Goal: Task Accomplishment & Management: Contribute content

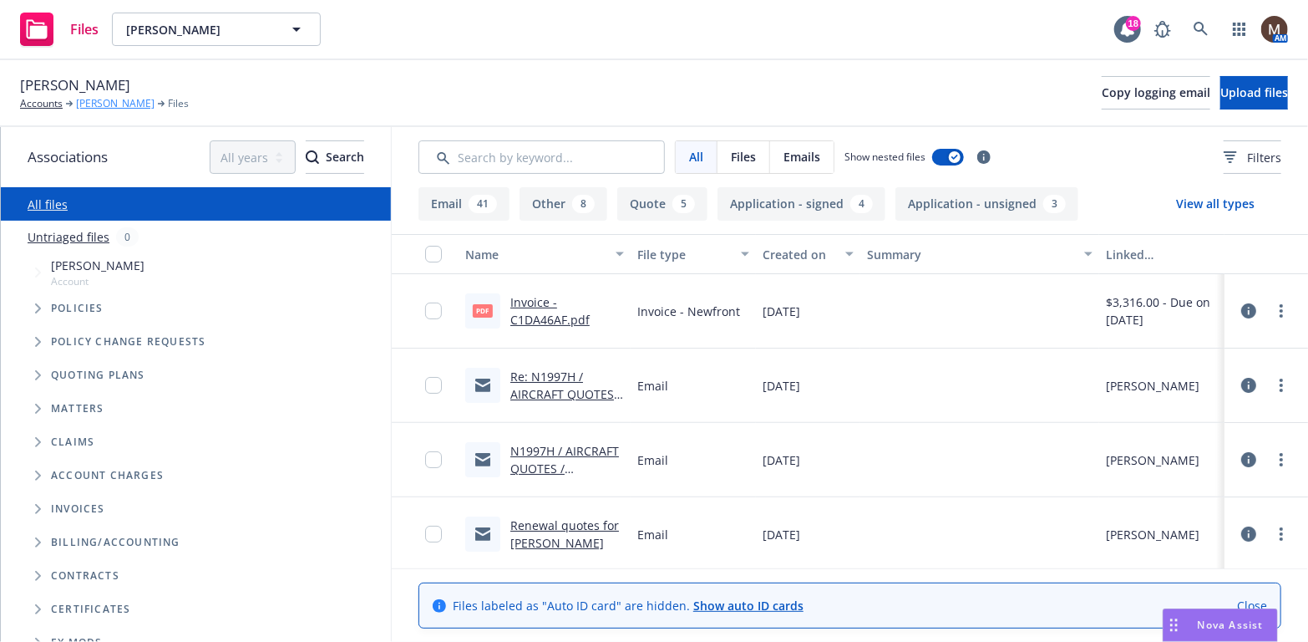
click at [113, 101] on link "[PERSON_NAME]" at bounding box center [115, 103] width 79 height 15
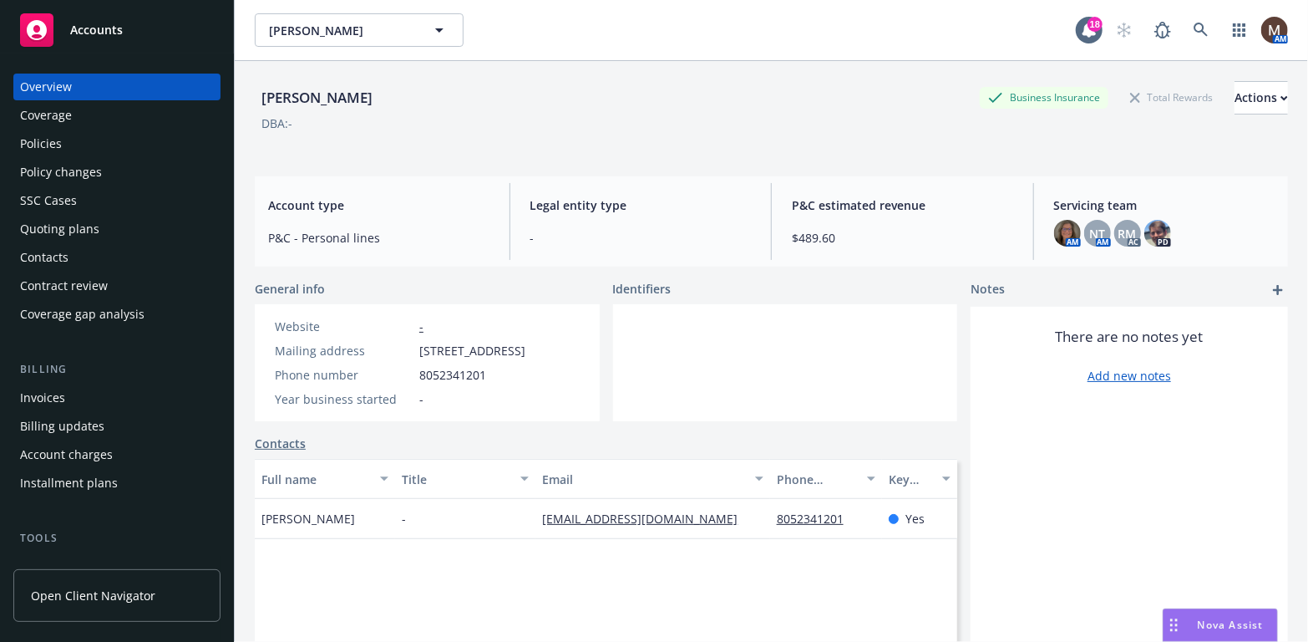
click at [57, 395] on div "Invoices" at bounding box center [42, 397] width 45 height 27
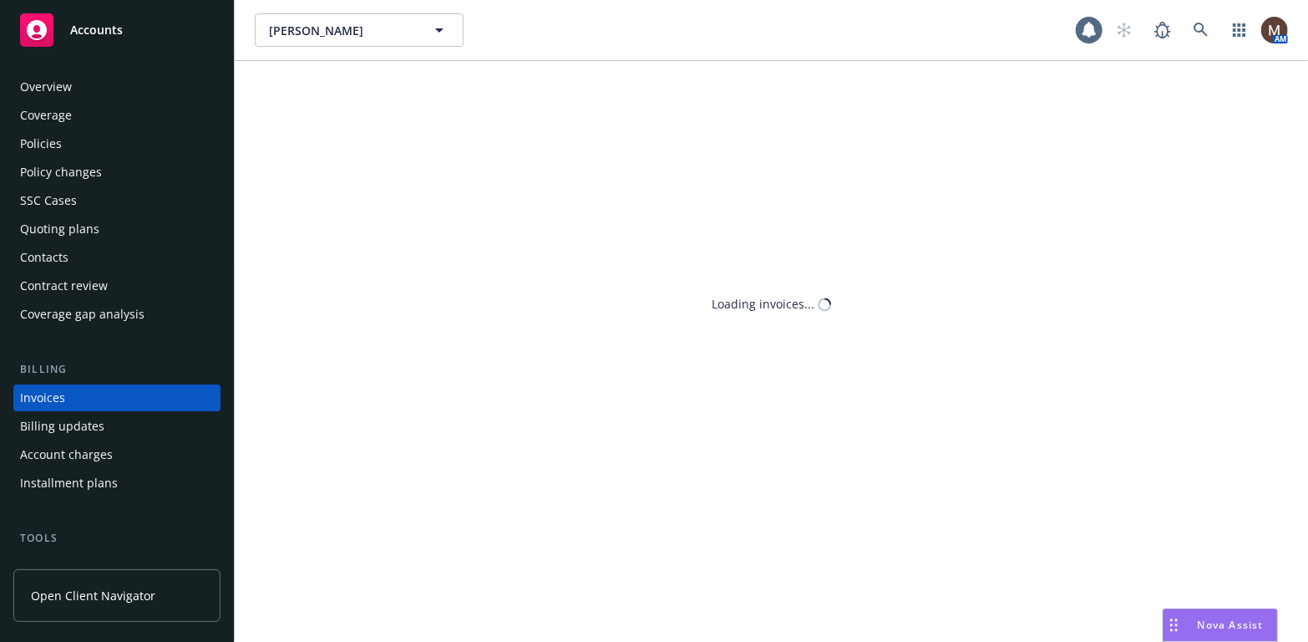
scroll to position [49, 0]
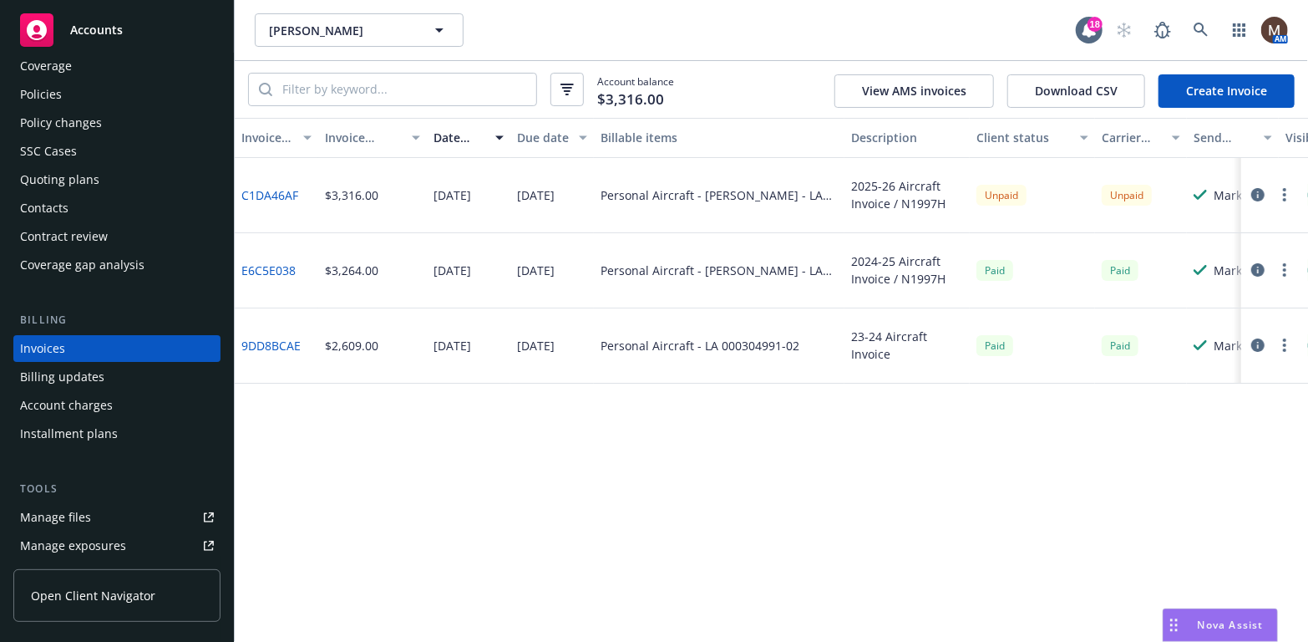
click at [53, 94] on div "Policies" at bounding box center [41, 94] width 42 height 27
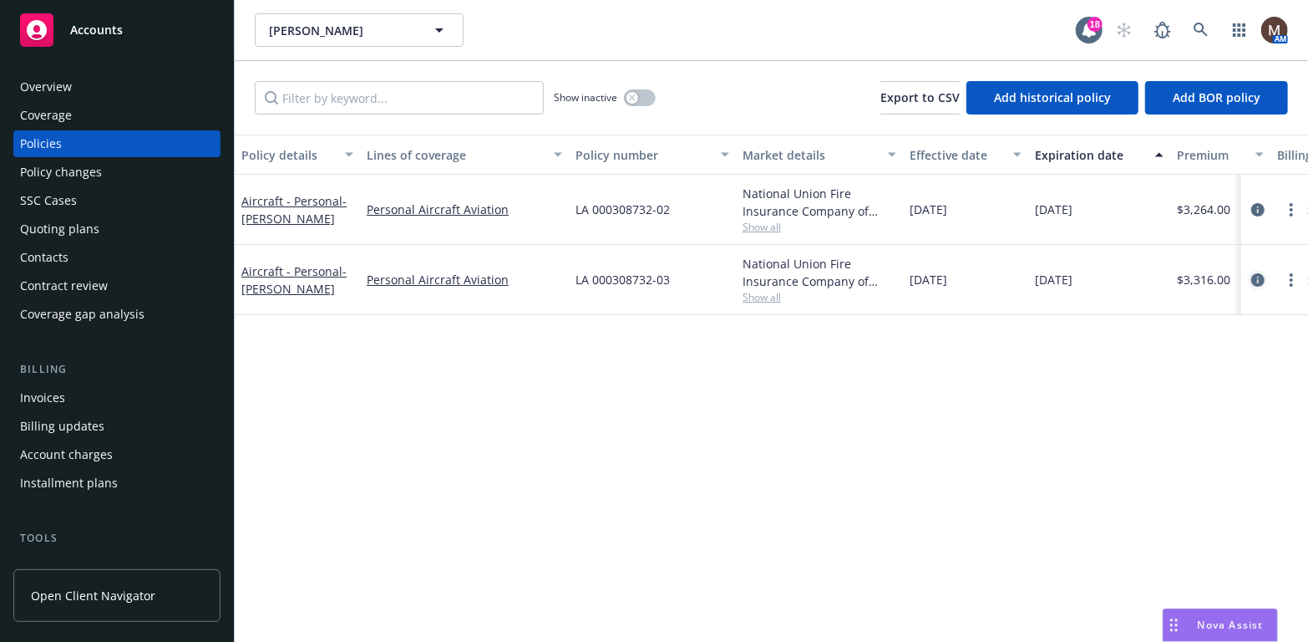
click at [1257, 278] on icon "circleInformation" at bounding box center [1258, 279] width 13 height 13
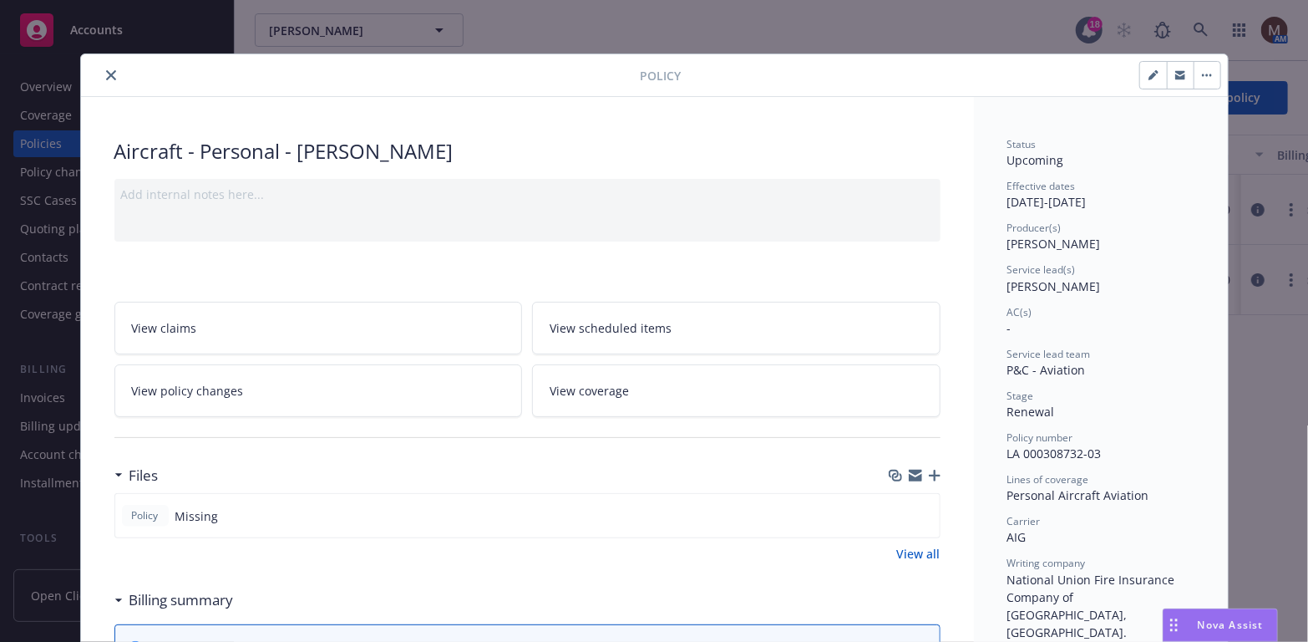
click at [929, 470] on icon "button" at bounding box center [935, 476] width 12 height 12
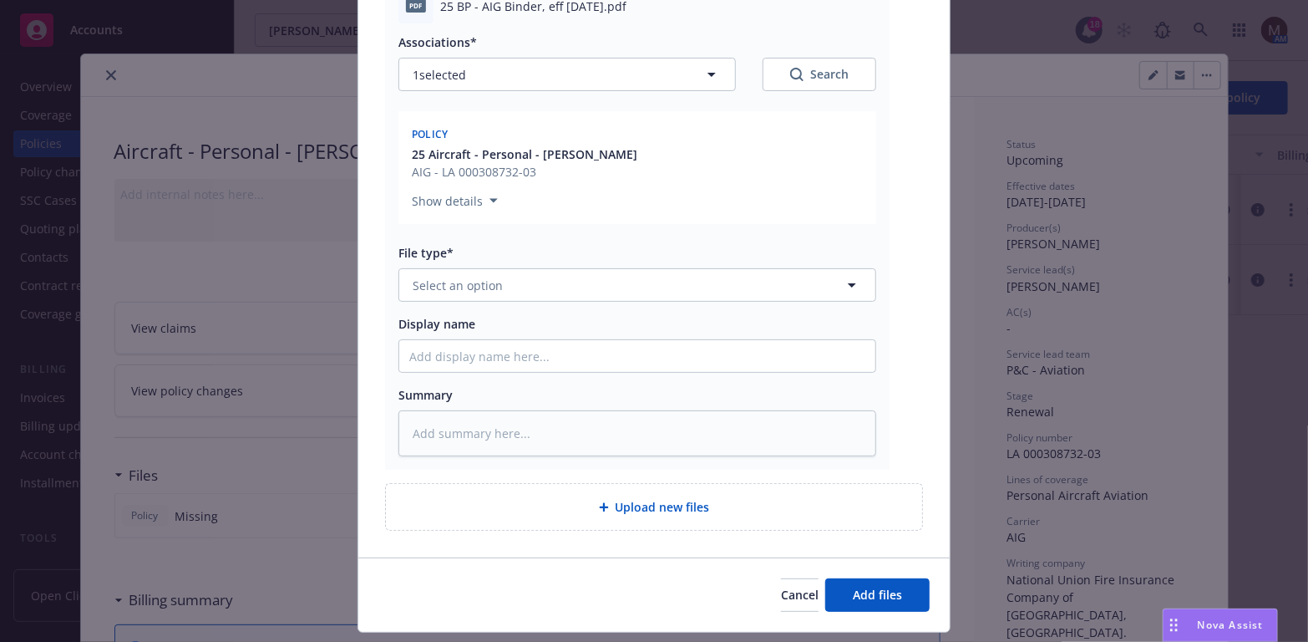
scroll to position [251, 0]
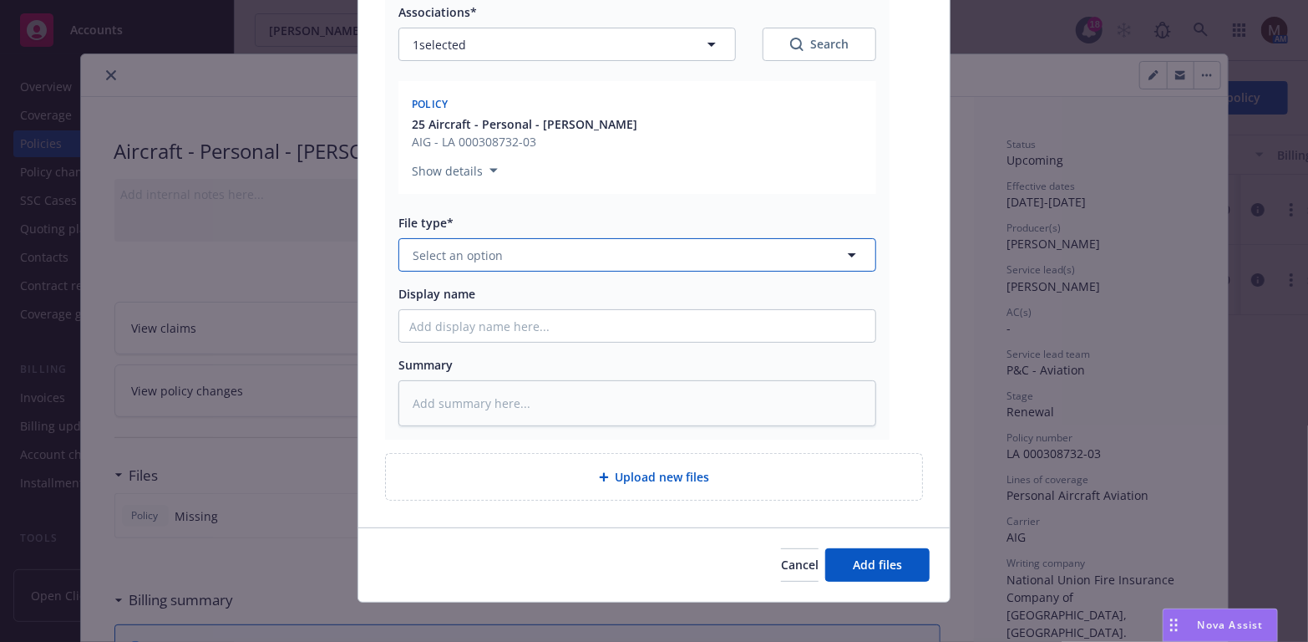
click at [846, 249] on icon "button" at bounding box center [852, 255] width 20 height 20
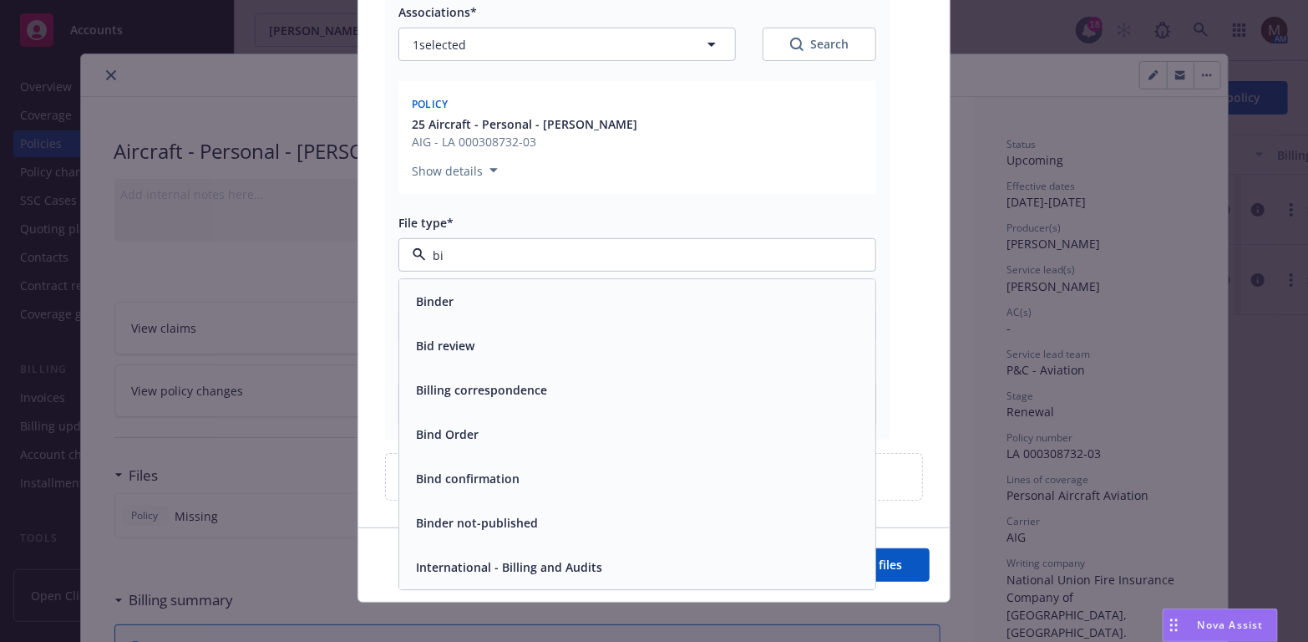
type input "bin"
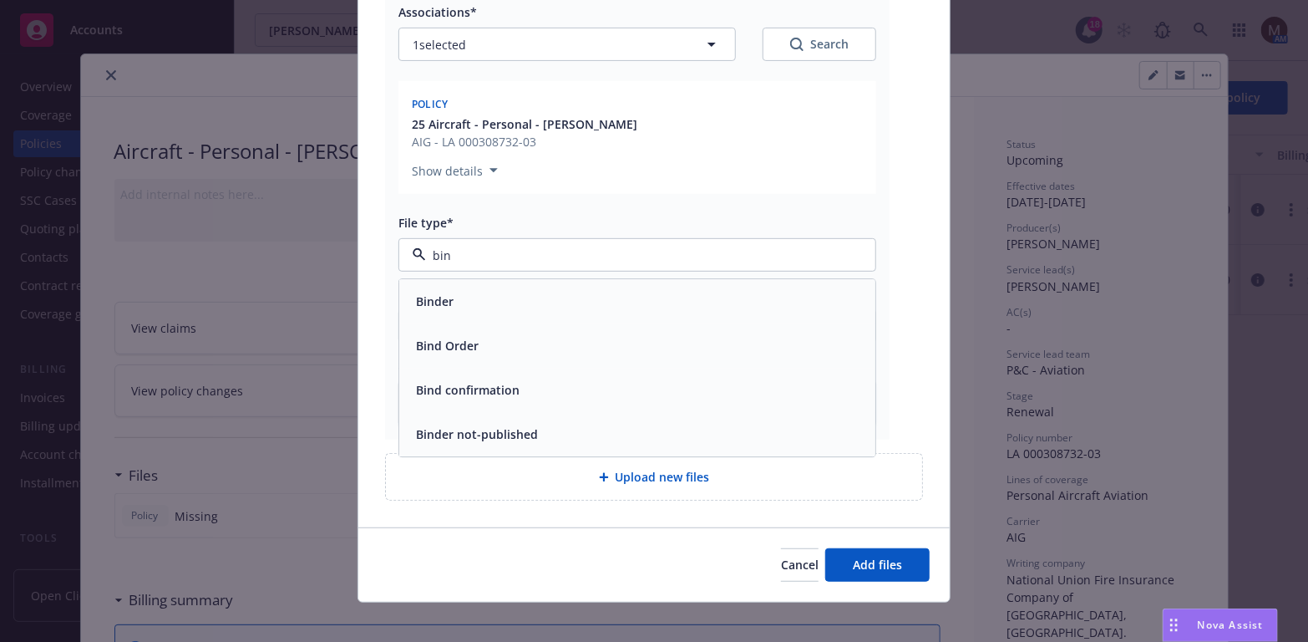
click at [476, 308] on div "Binder" at bounding box center [637, 302] width 456 height 24
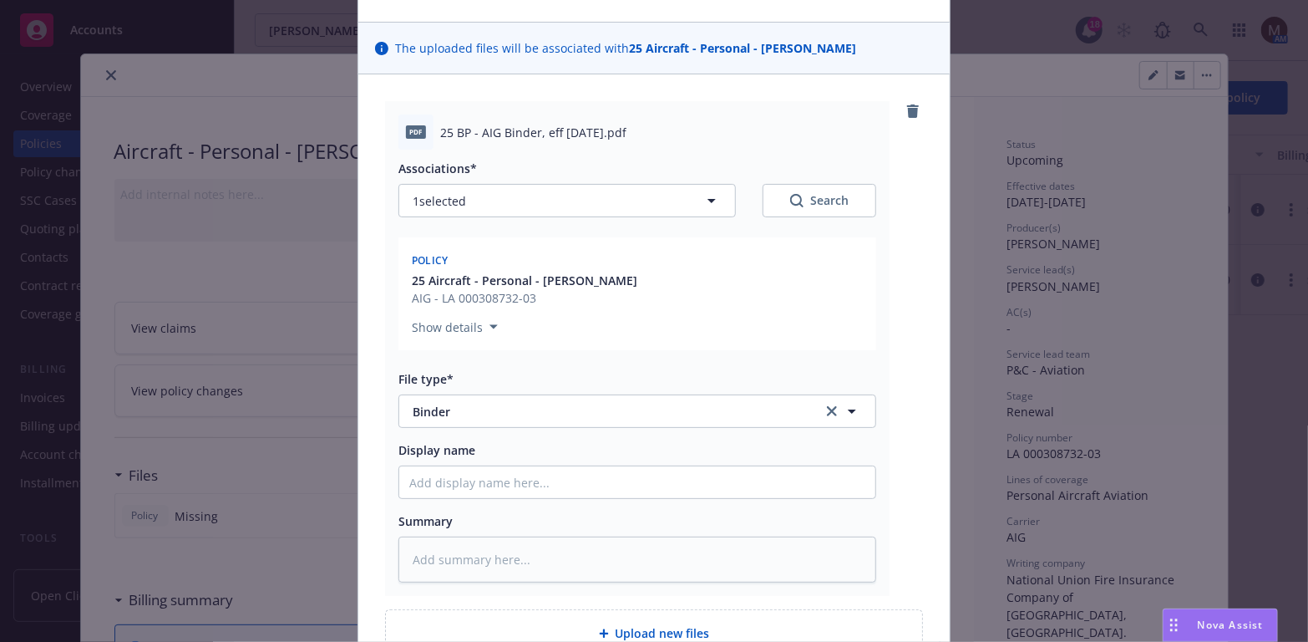
scroll to position [167, 0]
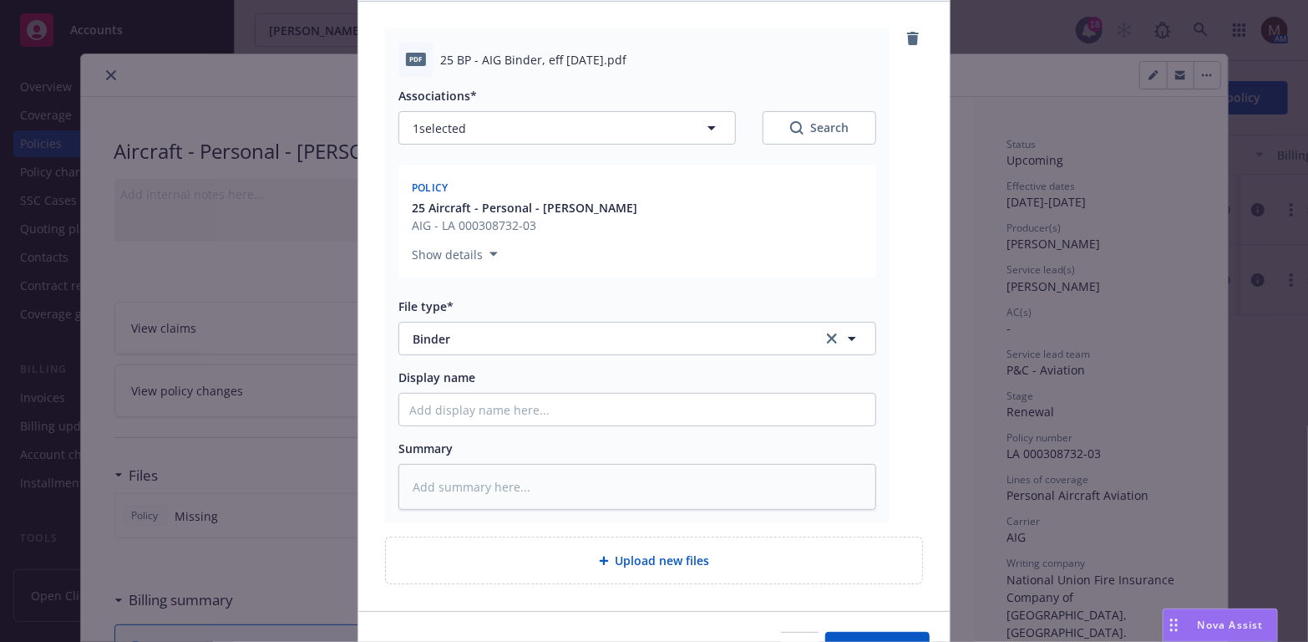
drag, startPoint x: 645, startPoint y: 58, endPoint x: 420, endPoint y: 58, distance: 224.8
click at [420, 58] on div "pdf 25 BP - AIG Binder, eff 08.29.2025.pdf" at bounding box center [638, 59] width 478 height 35
copy div "25 BP - AIG Binder, eff 08.29.2025.pdf"
click at [501, 405] on input "Display name" at bounding box center [637, 410] width 476 height 32
paste input "25 BP - AIG Binder, eff 08.29.2025.pdf"
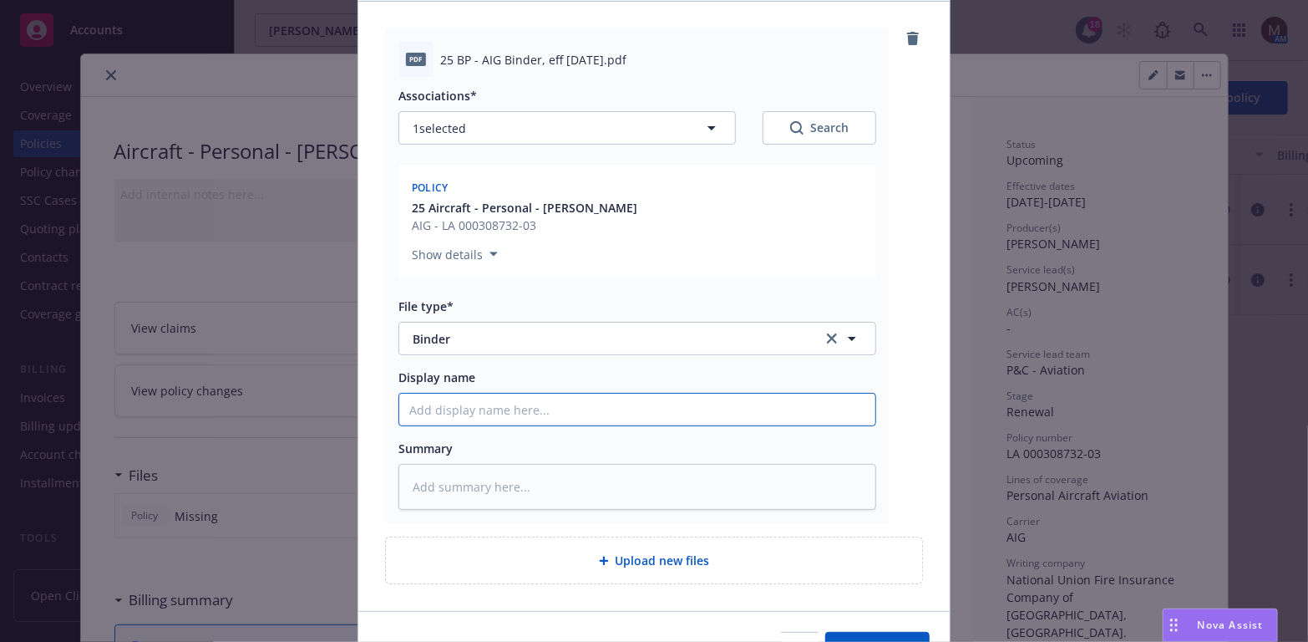
type textarea "x"
type input "25 BP - AIG Binder, eff 08.29.2025.pdf"
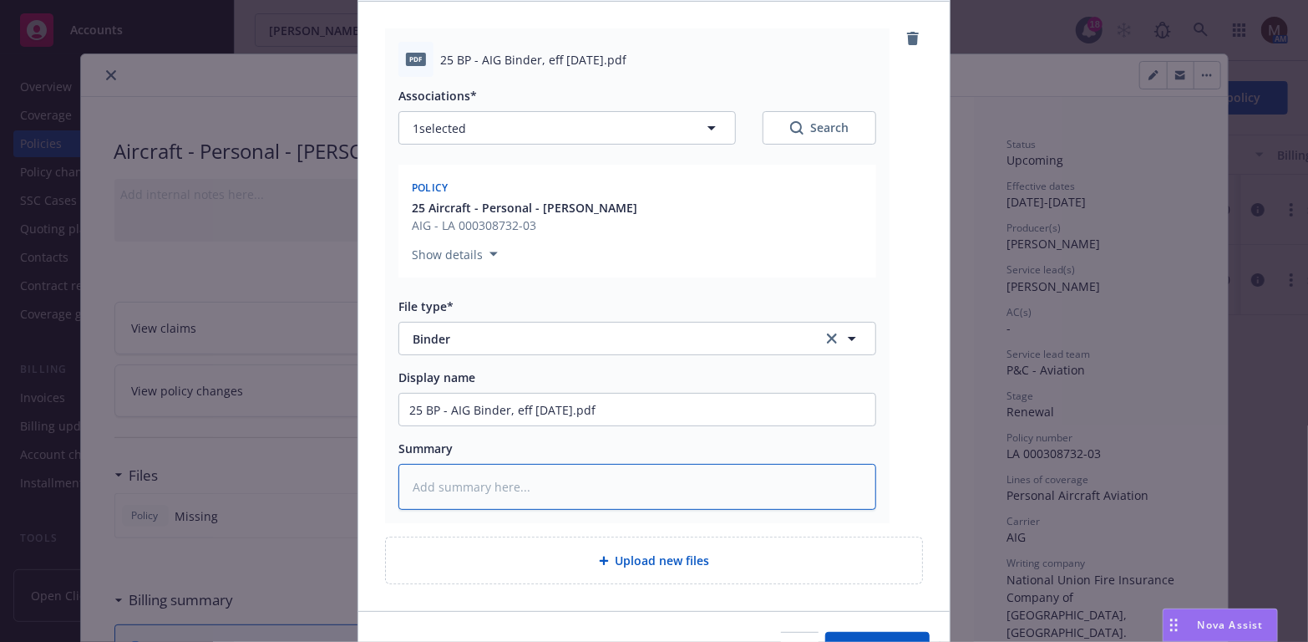
click at [475, 489] on textarea at bounding box center [638, 487] width 478 height 46
paste textarea "25 BP - AIG Binder, eff 08.29.2025.pdf"
type textarea "x"
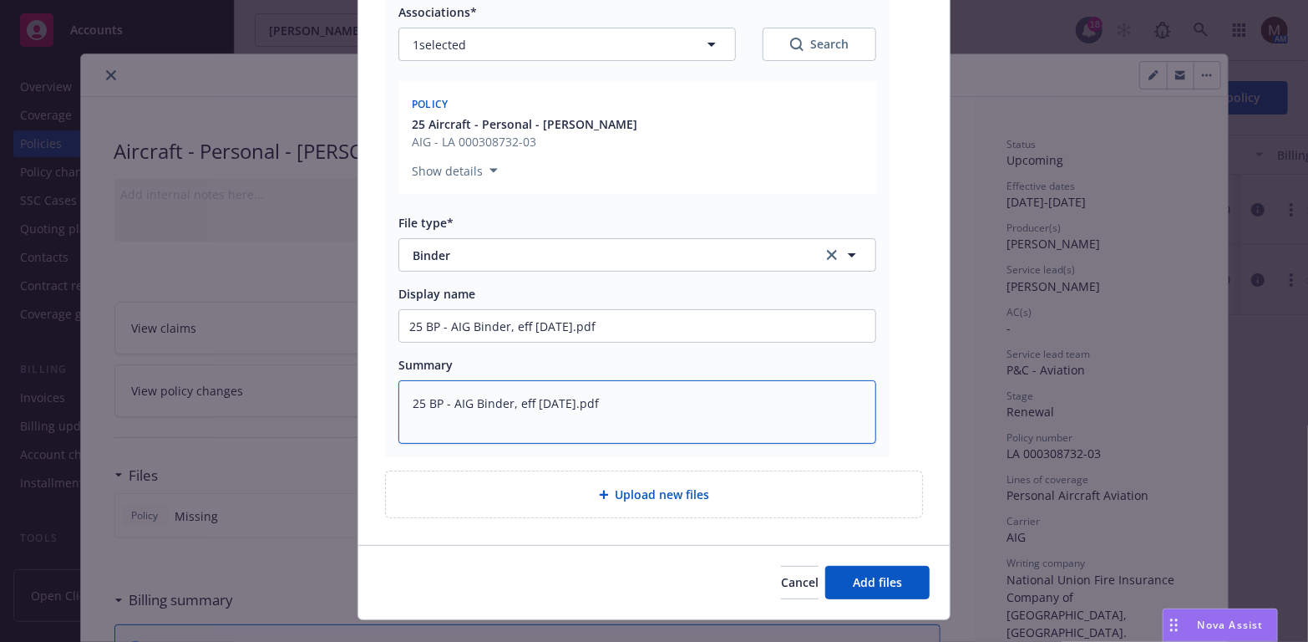
scroll to position [281, 0]
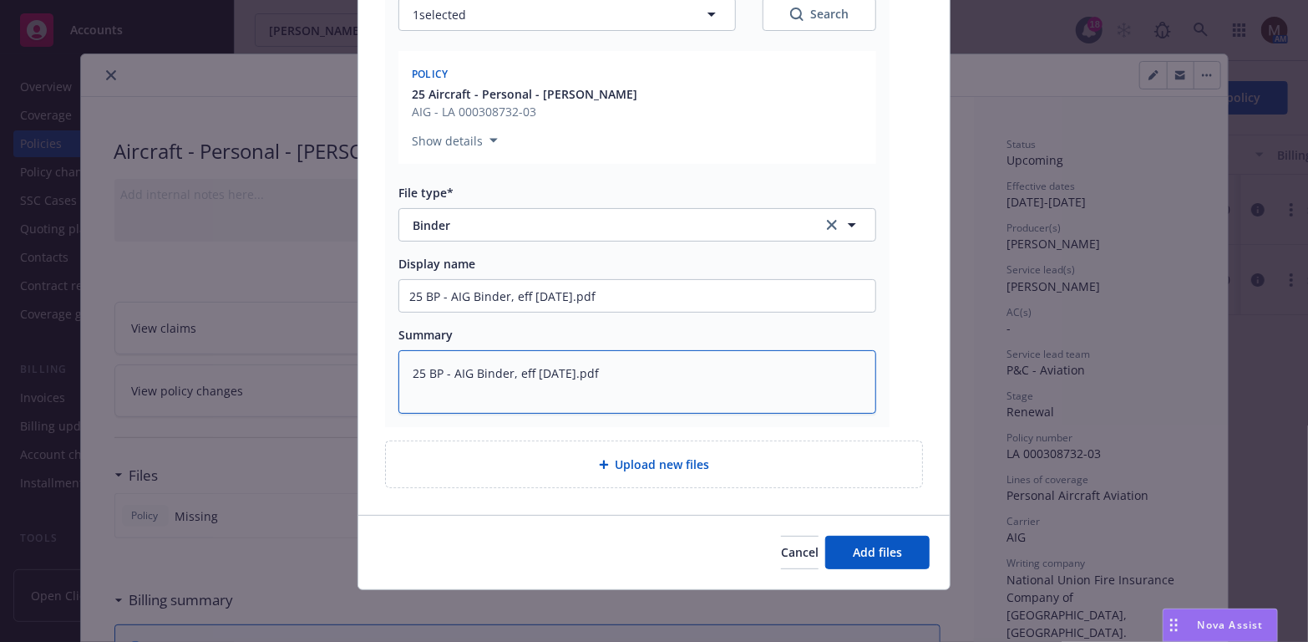
type textarea "25 BP - AIG Binder, eff 08.29.2025.pdf"
type textarea "x"
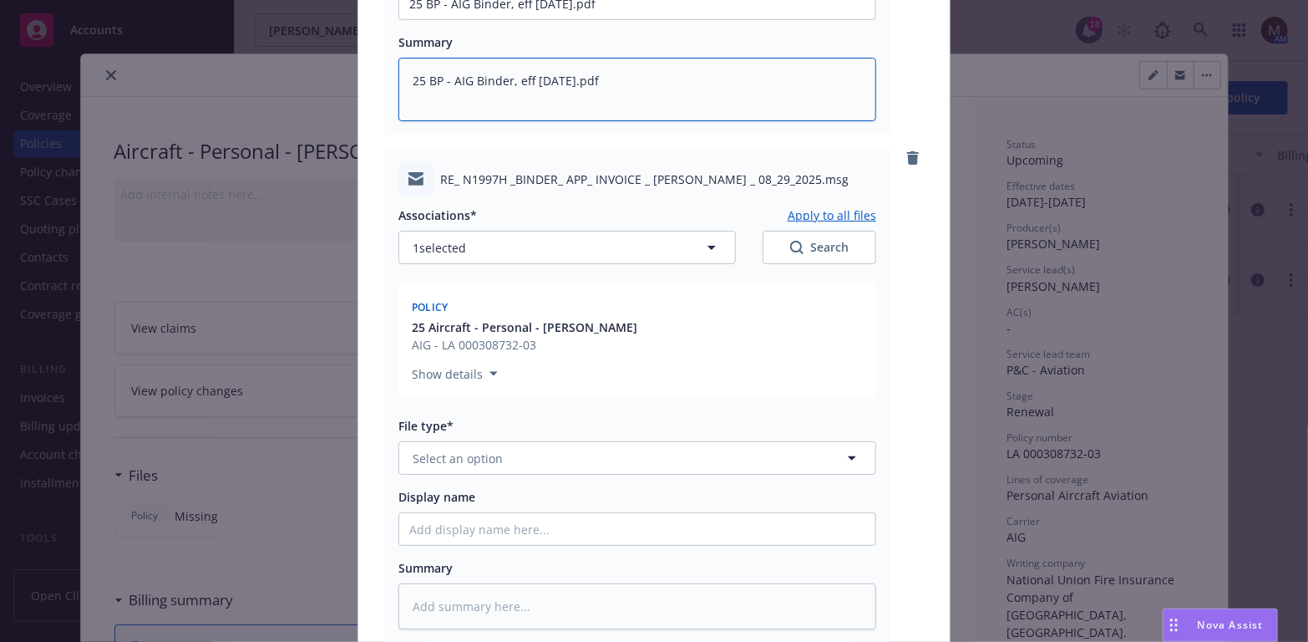
scroll to position [615, 0]
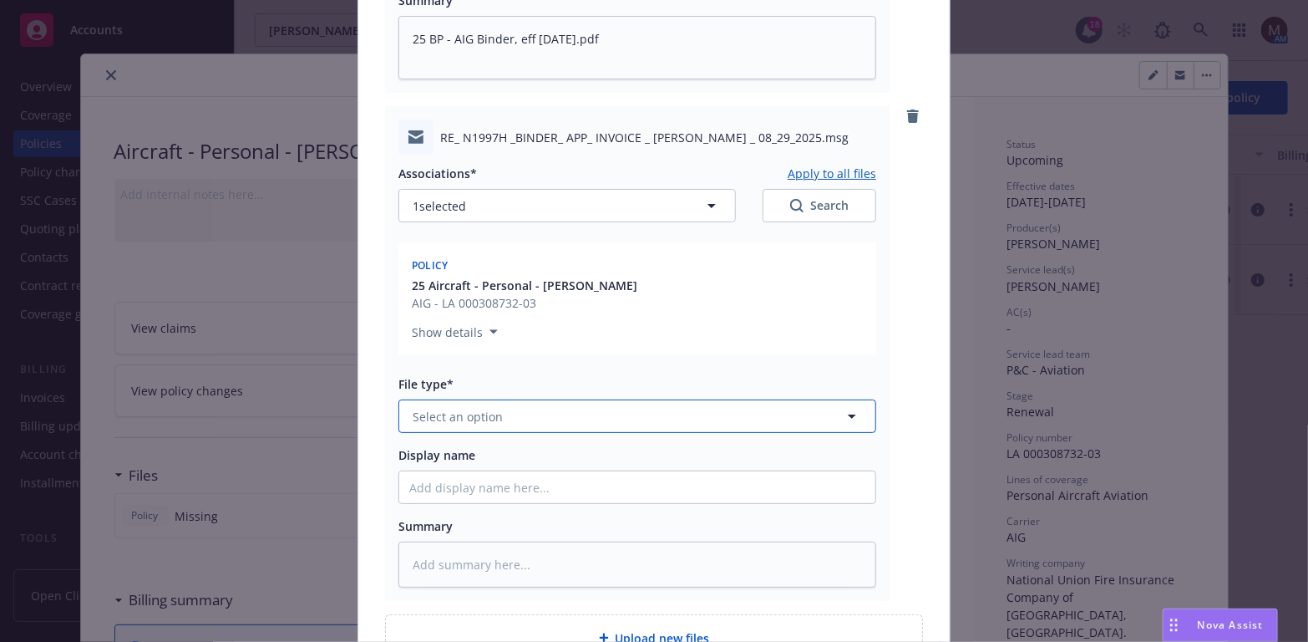
click at [844, 409] on icon "button" at bounding box center [852, 416] width 20 height 20
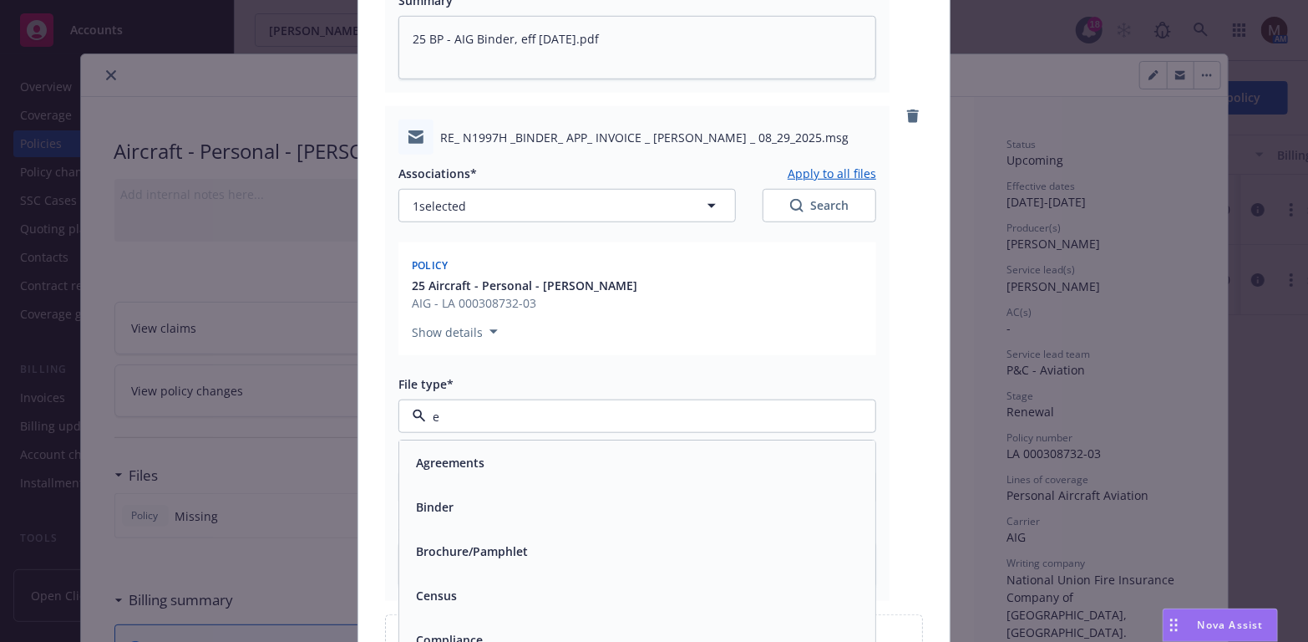
type input "em"
click at [485, 508] on div "Email" at bounding box center [637, 507] width 456 height 24
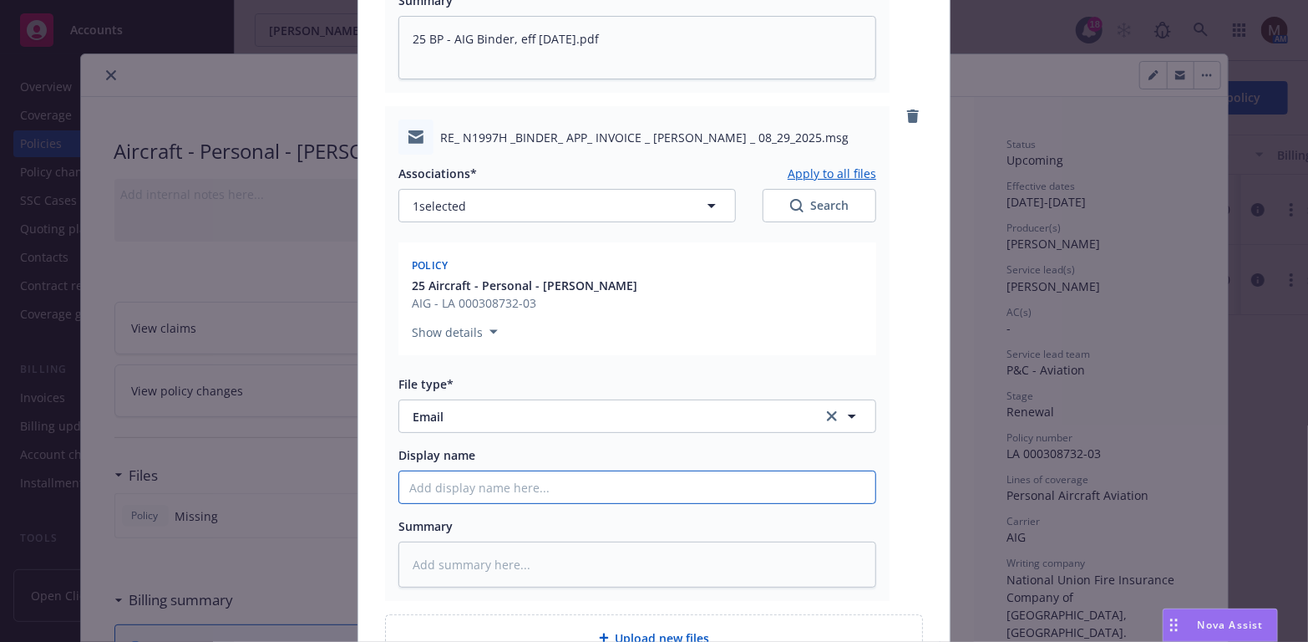
type textarea "x"
type input "2"
type textarea "x"
type input "25"
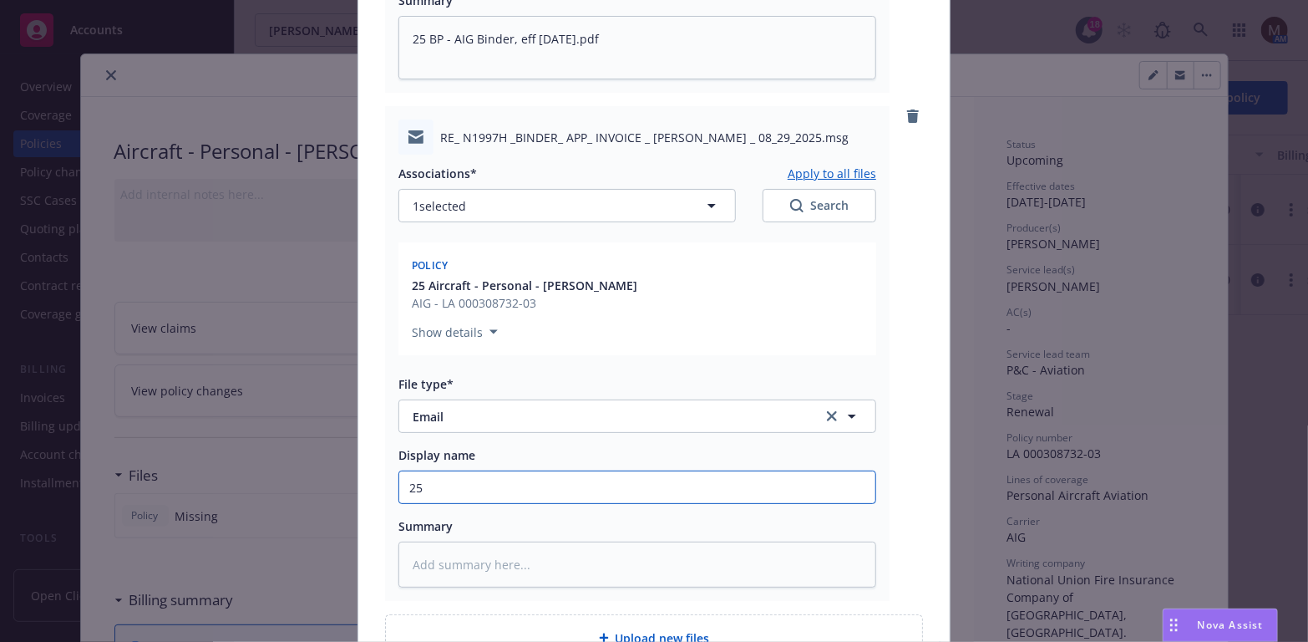
type textarea "x"
type input "25"
type textarea "x"
type input "25 B"
type textarea "x"
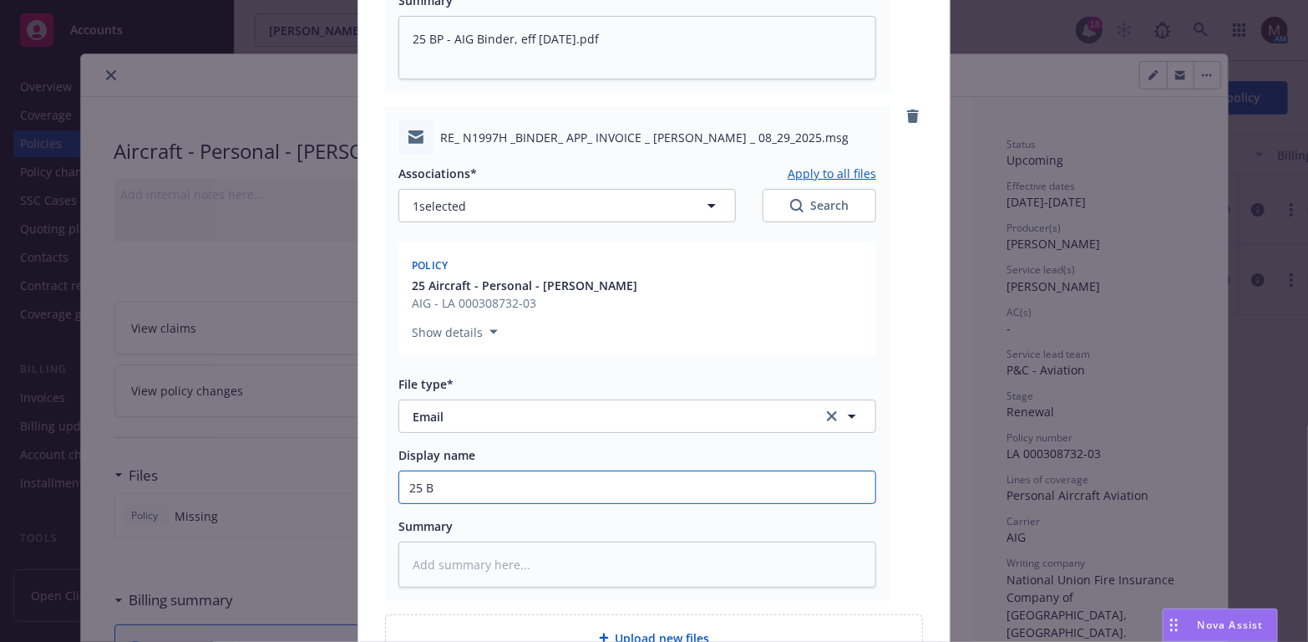
type input "25 BP"
type textarea "x"
type input "25 BP-"
type textarea "x"
type input "25 BP-"
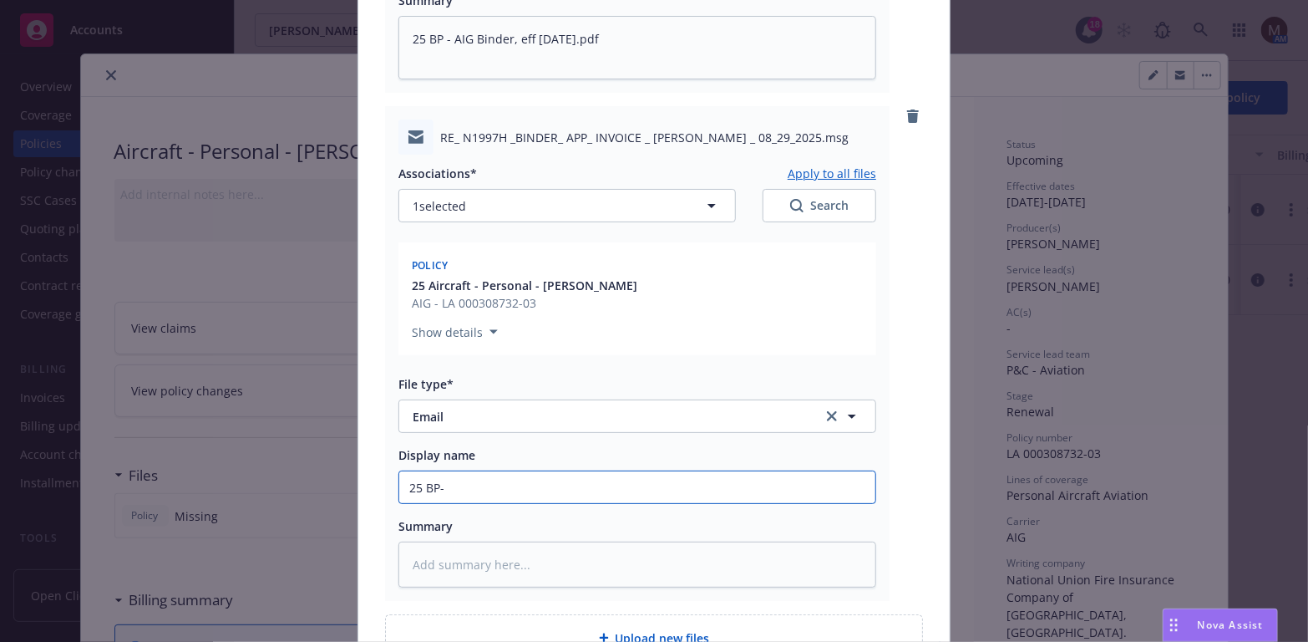
type textarea "x"
type input "25 BP- B"
type textarea "x"
type input "25 BP- Bi"
type textarea "x"
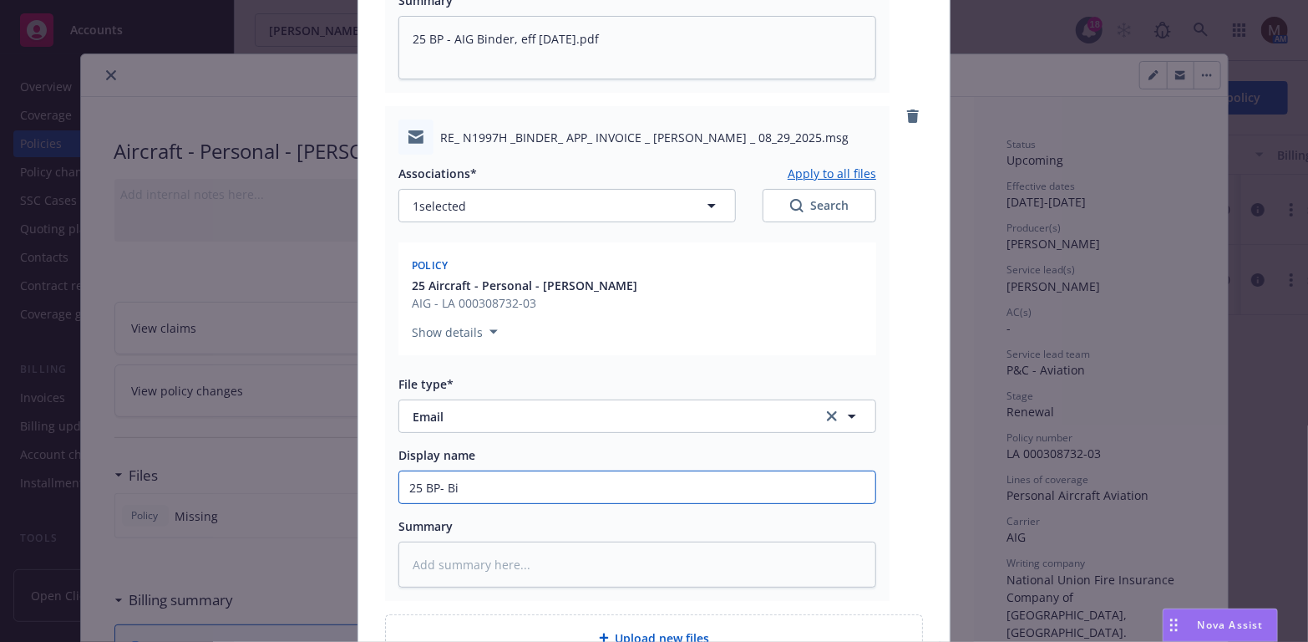
type input "25 BP- Bin"
type textarea "x"
type input "25 BP- Bind"
type textarea "x"
type input "25 BP- Binde"
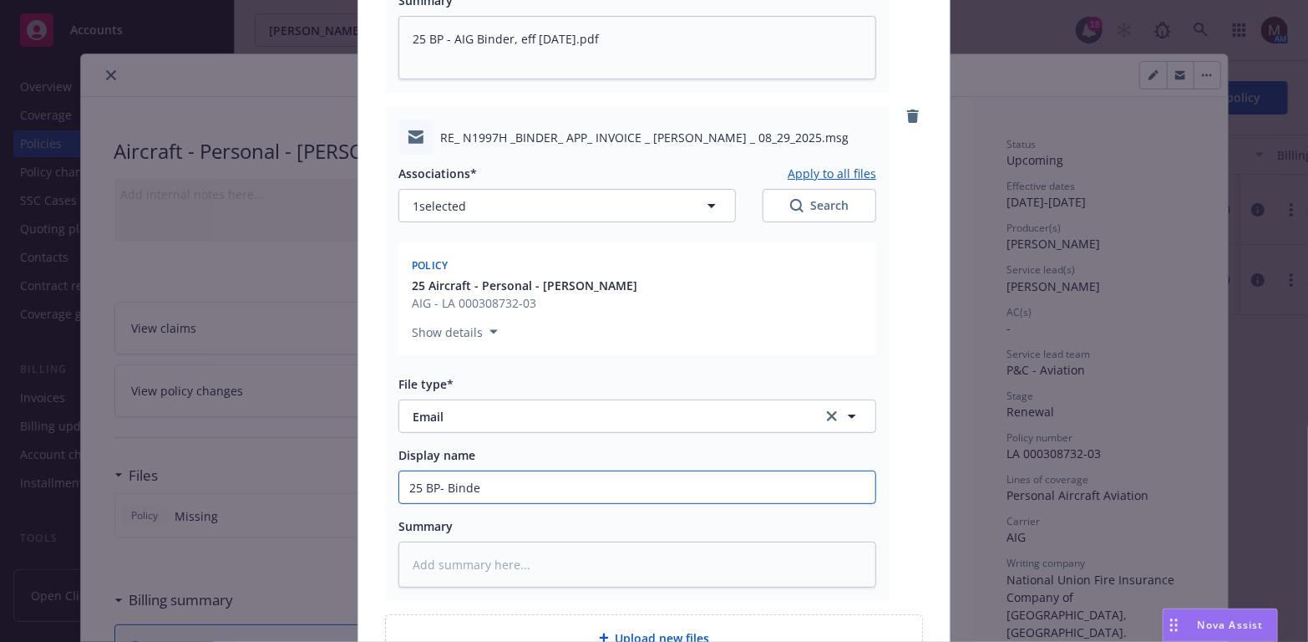
type textarea "x"
type input "25 BP- Binder"
type textarea "x"
type input "25 BP- Binder"
type textarea "x"
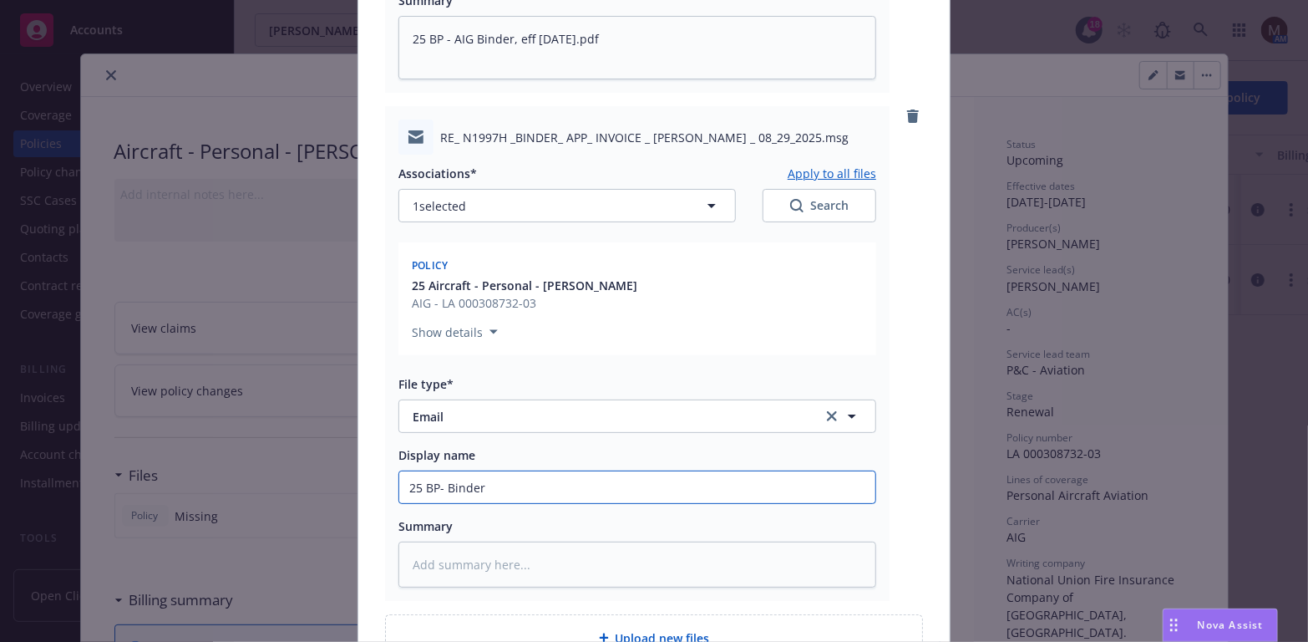
type input "25 BP- Binder"
type textarea "x"
type input "25 BP- Binder,"
type textarea "x"
type input "25 BP- Binder,"
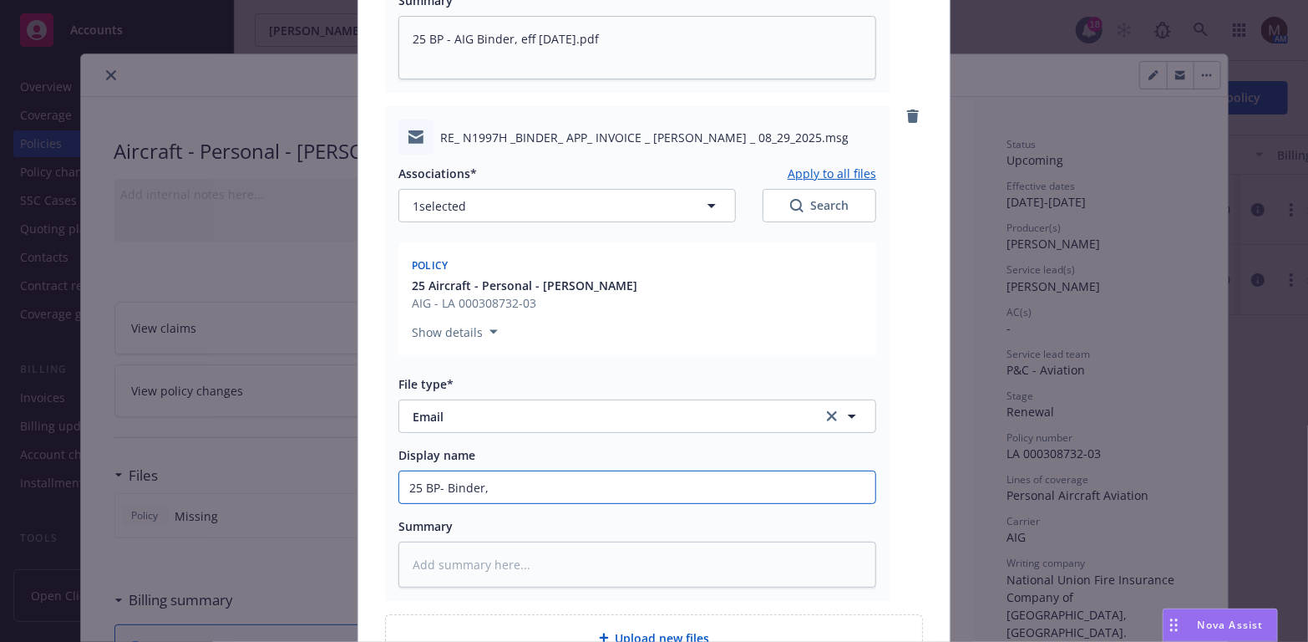
type textarea "x"
type input "25 BP- Binder, A"
type textarea "x"
type input "25 BP- Binder, Ap"
type textarea "x"
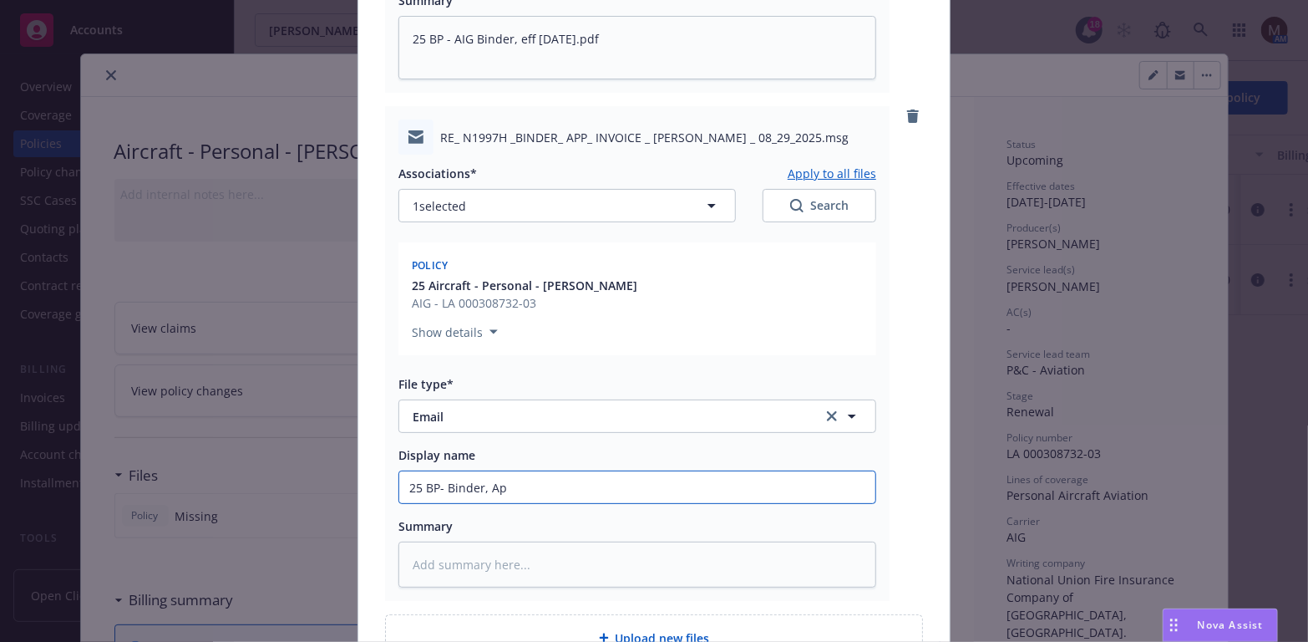
type input "25 BP- Binder, App"
type textarea "x"
type input "25 BP- Binder, App,"
type textarea "x"
type input "25 BP- Binder, App,"
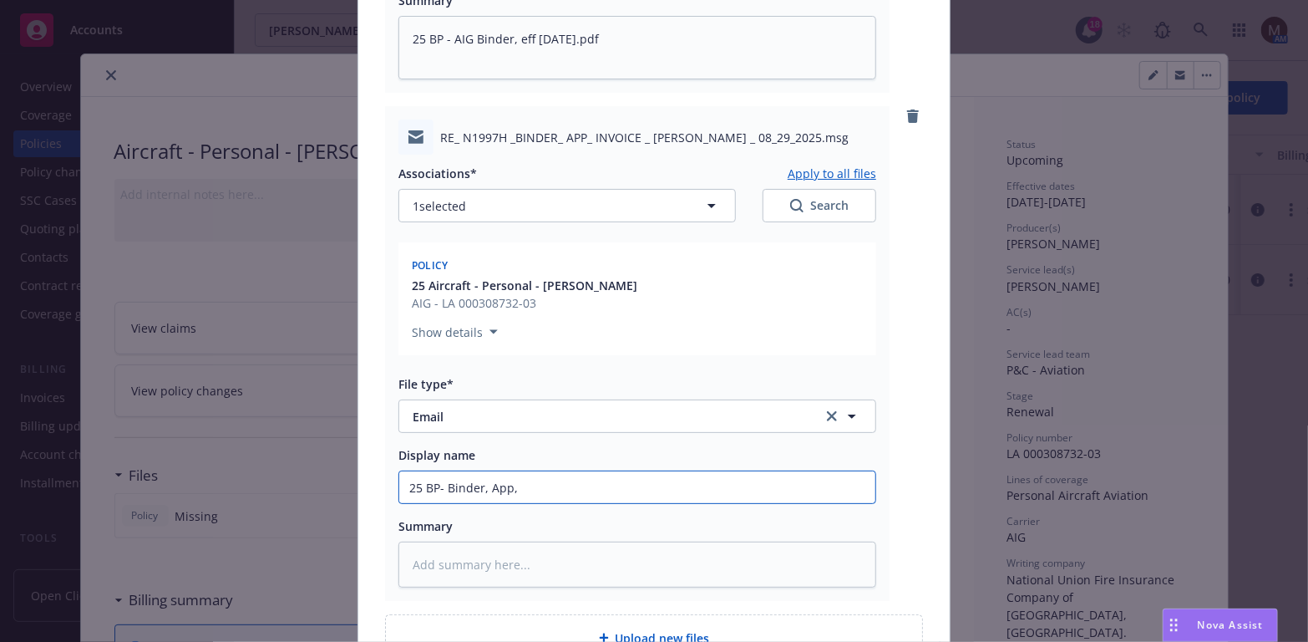
type textarea "x"
type input "25 BP- Binder, App, I"
type textarea "x"
type input "25 BP- Binder, App, In"
type textarea "x"
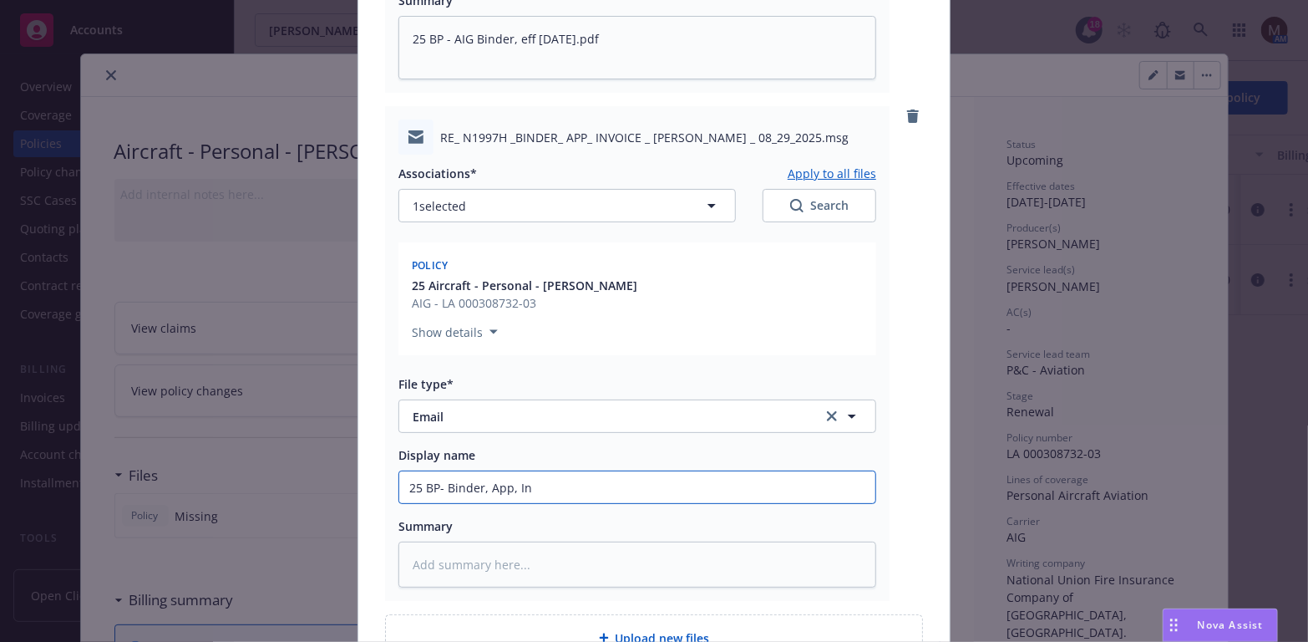
type input "25 BP- Binder, App, Inv"
type textarea "x"
type input "25 BP- Binder, App, Invo"
type textarea "x"
type input "25 BP- Binder, App, Invoi"
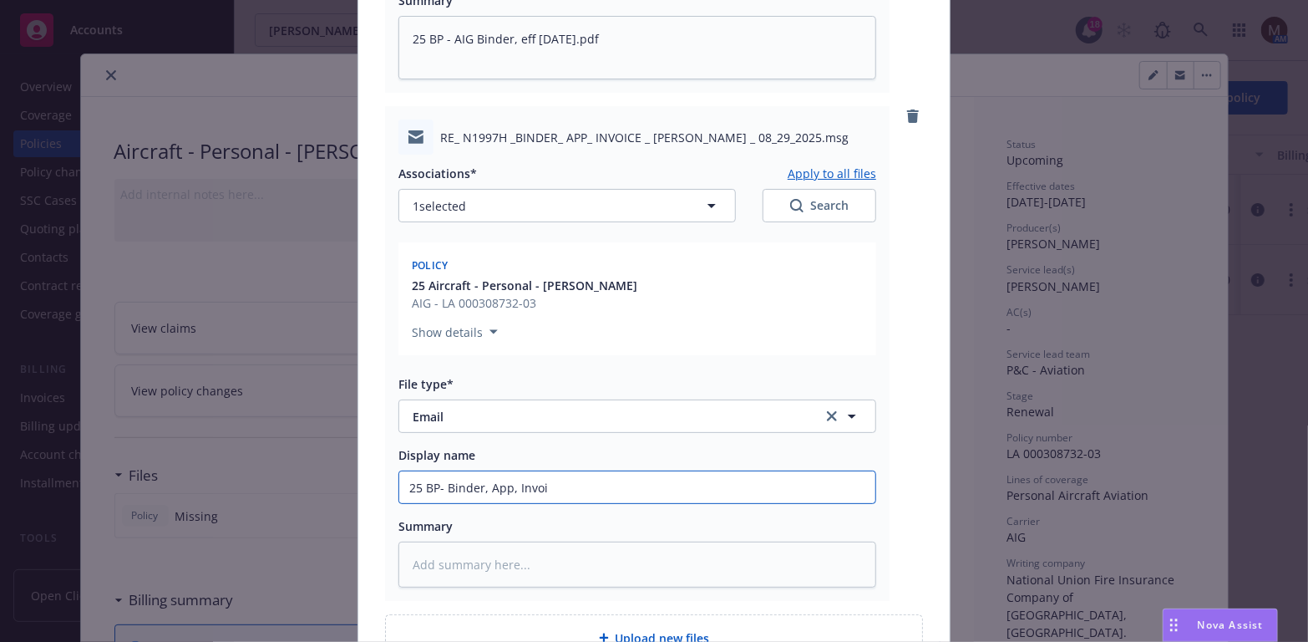
type textarea "x"
type input "25 BP- Binder, App, Invoic"
type textarea "x"
type input "25 BP- Binder, App, Invoice"
type textarea "x"
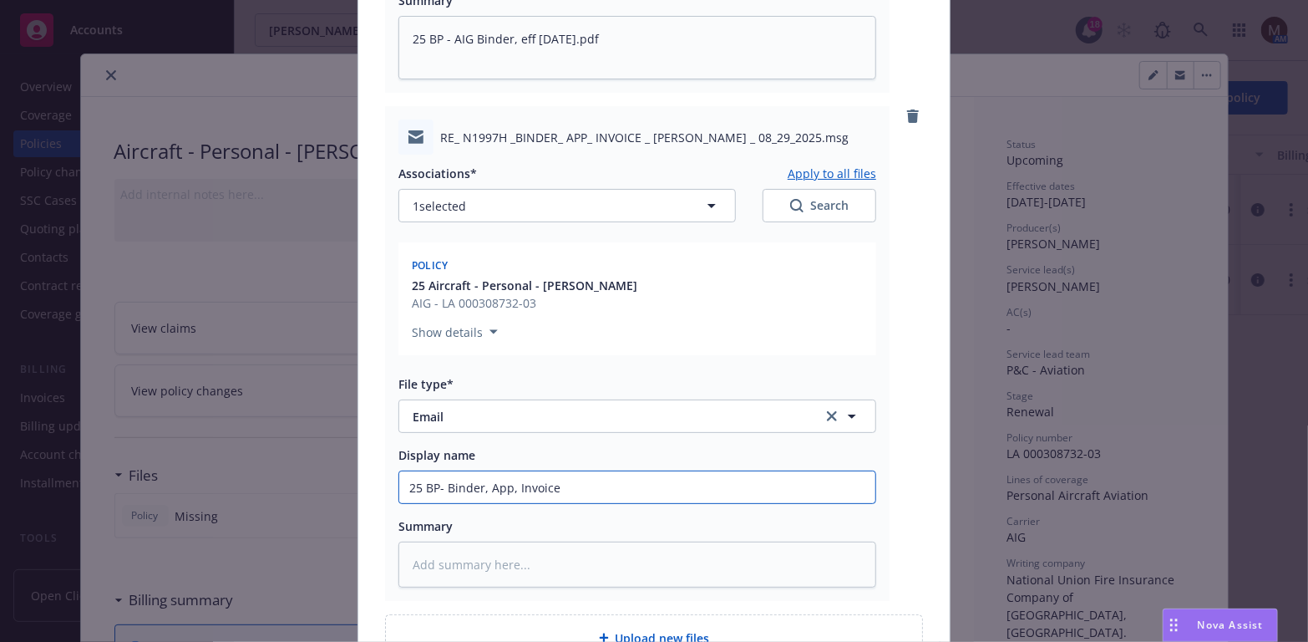
type input "25 BP- Binder, App, Invoice"
type textarea "x"
type input "25 BP- Binder, App, Invoice t"
type textarea "x"
type input "25 BP- Binder, App, Invoice to"
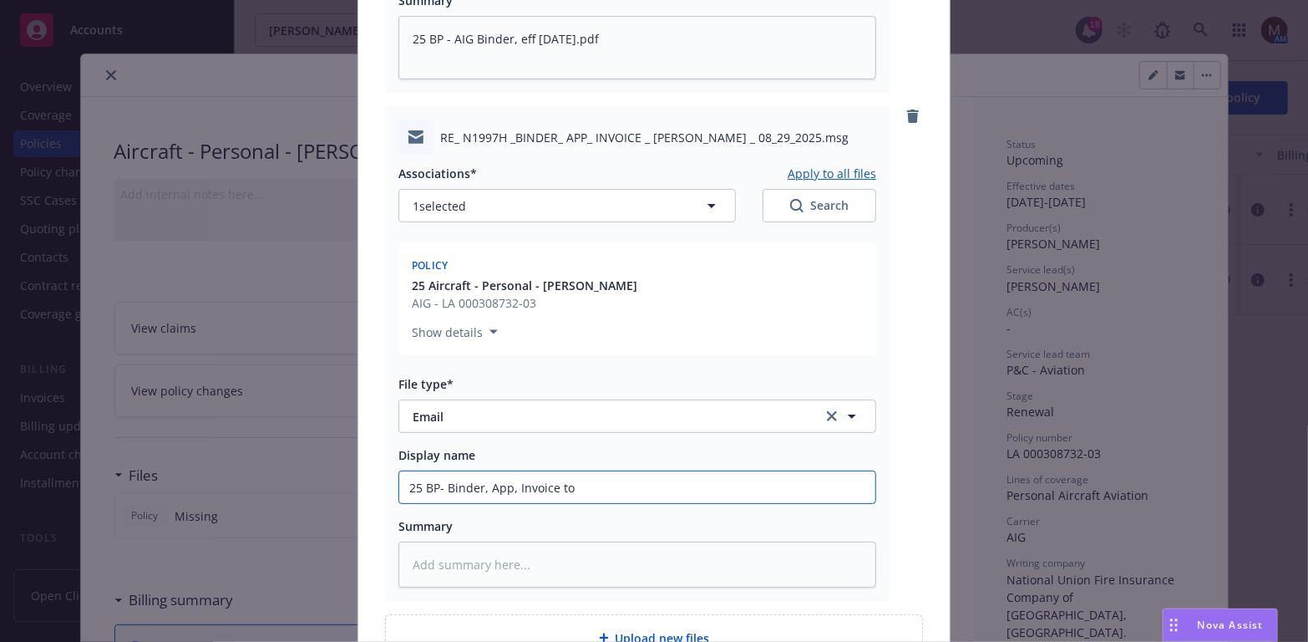
type textarea "x"
type input "25 BP- Binder, App, Invoice to"
type textarea "x"
type input "25 BP- Binder, App, Invoice to i"
type textarea "x"
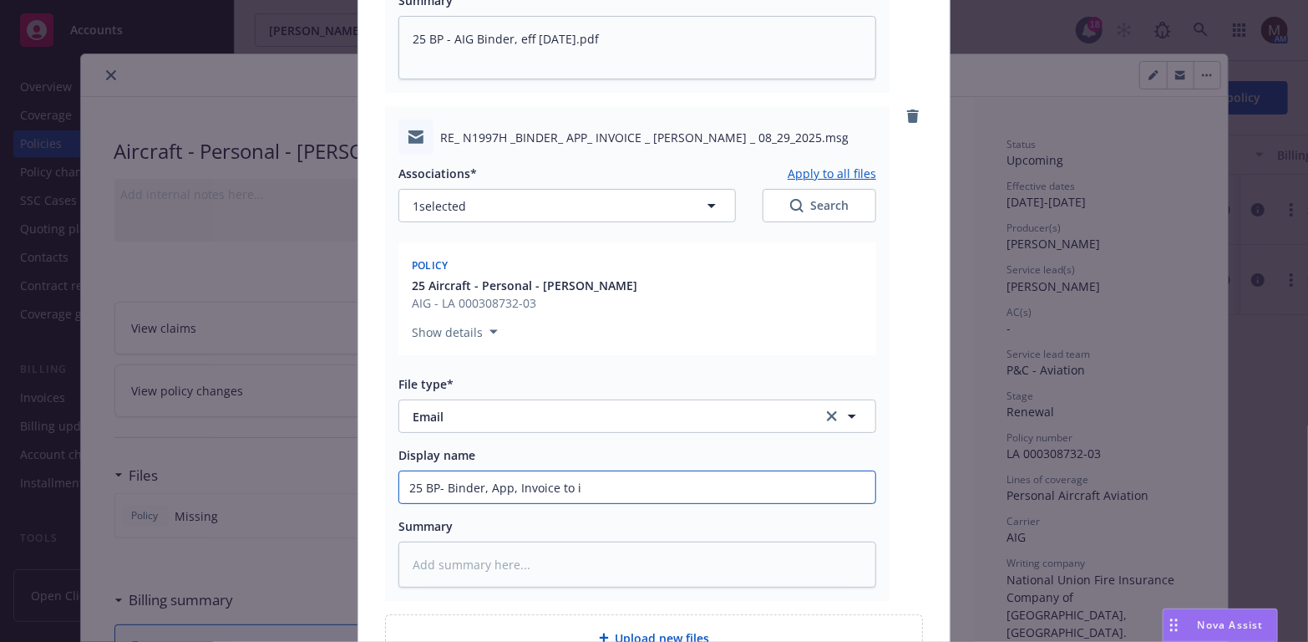
type input "25 BP- Binder, App, Invoice to in"
type textarea "x"
type input "25 BP- Binder, App, Invoice to insu"
type textarea "x"
type input "25 BP- Binder, App, Invoice to insur"
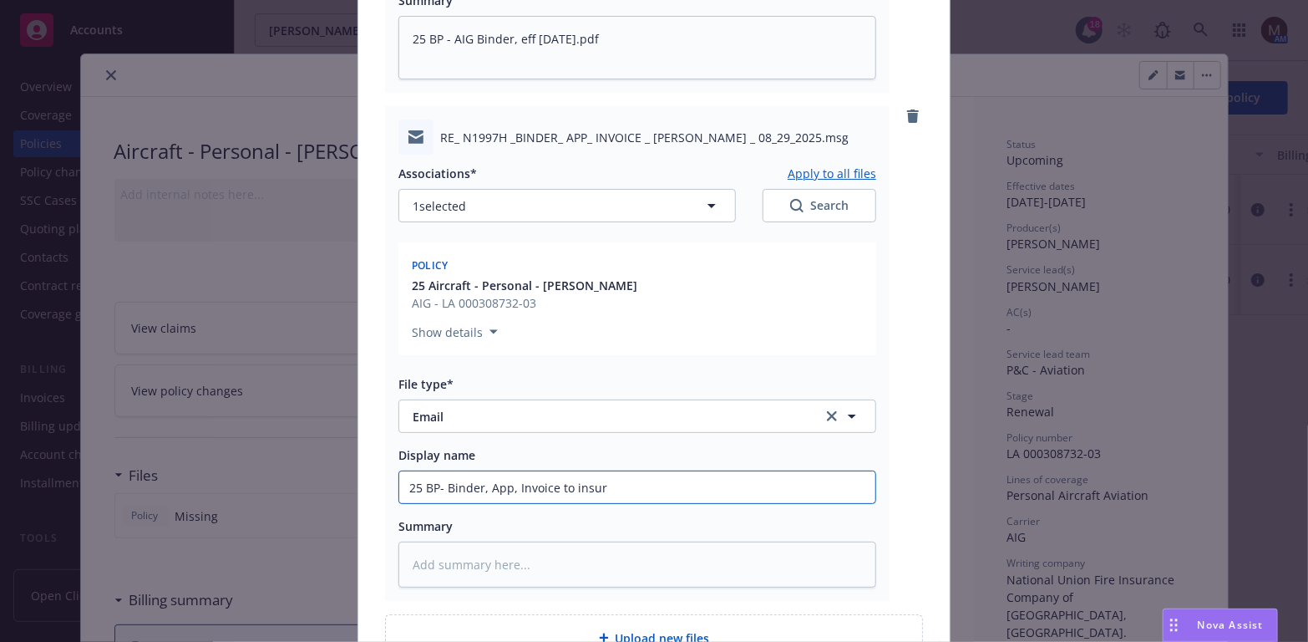
type textarea "x"
type input "25 BP- Binder, App, Invoice to insure"
type textarea "x"
type input "25 BP- Binder, App, Invoice to insured"
type textarea "x"
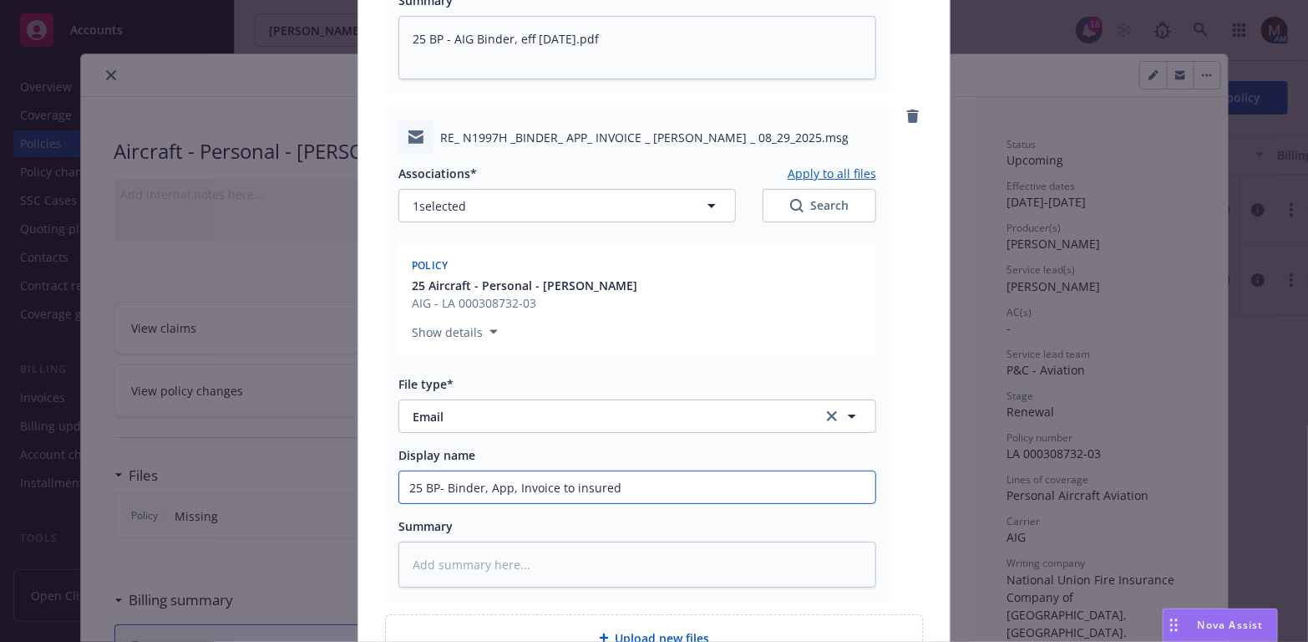
drag, startPoint x: 635, startPoint y: 487, endPoint x: 378, endPoint y: 480, distance: 256.6
click at [385, 480] on div "RE_ N1997H _BINDER_ APP_ INVOICE _ Daniel Scarry _ 08_29_2025.msg Associations*…" at bounding box center [637, 353] width 505 height 495
type input "25 BP- Binder, App, Invoice to insured"
click at [460, 561] on textarea at bounding box center [638, 564] width 478 height 46
paste textarea "25 BP- Binder, App, Invoice to insured"
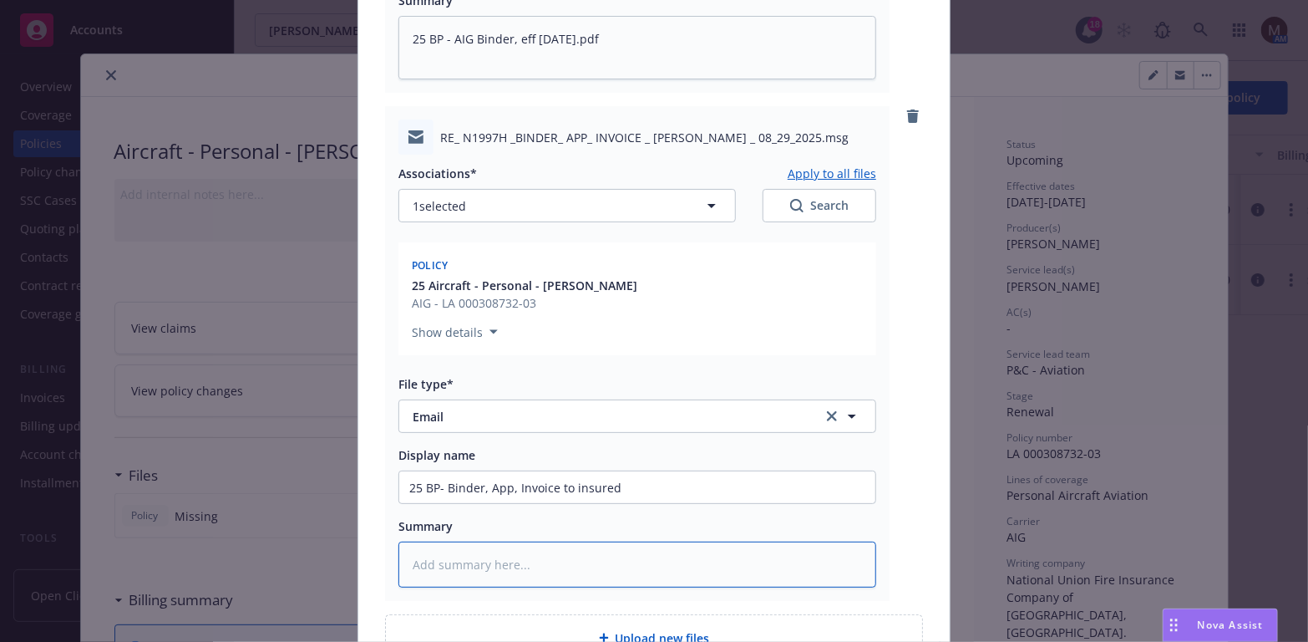
type textarea "x"
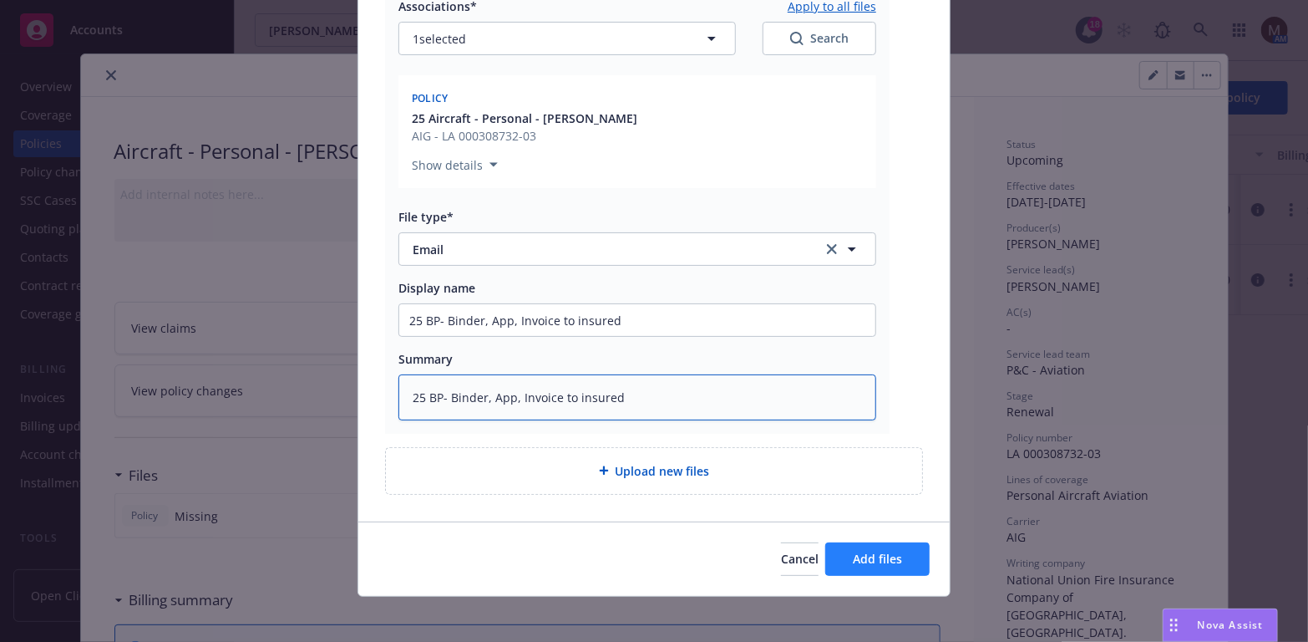
type textarea "25 BP- Binder, App, Invoice to insured"
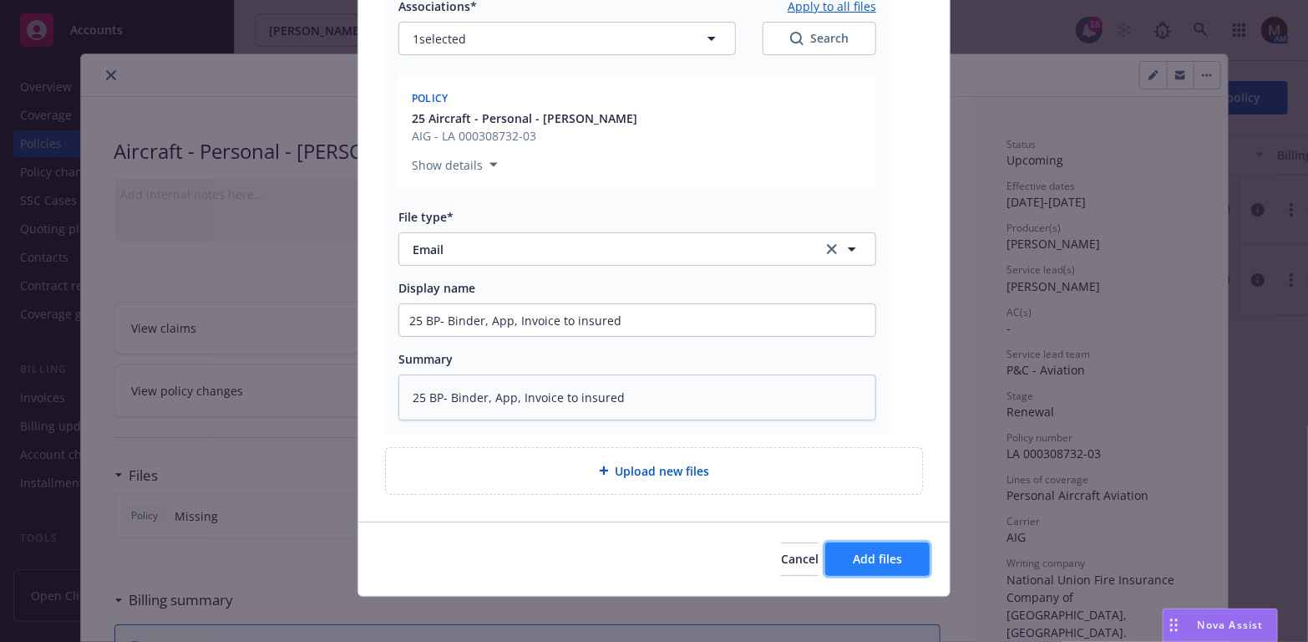
click at [902, 560] on button "Add files" at bounding box center [877, 558] width 104 height 33
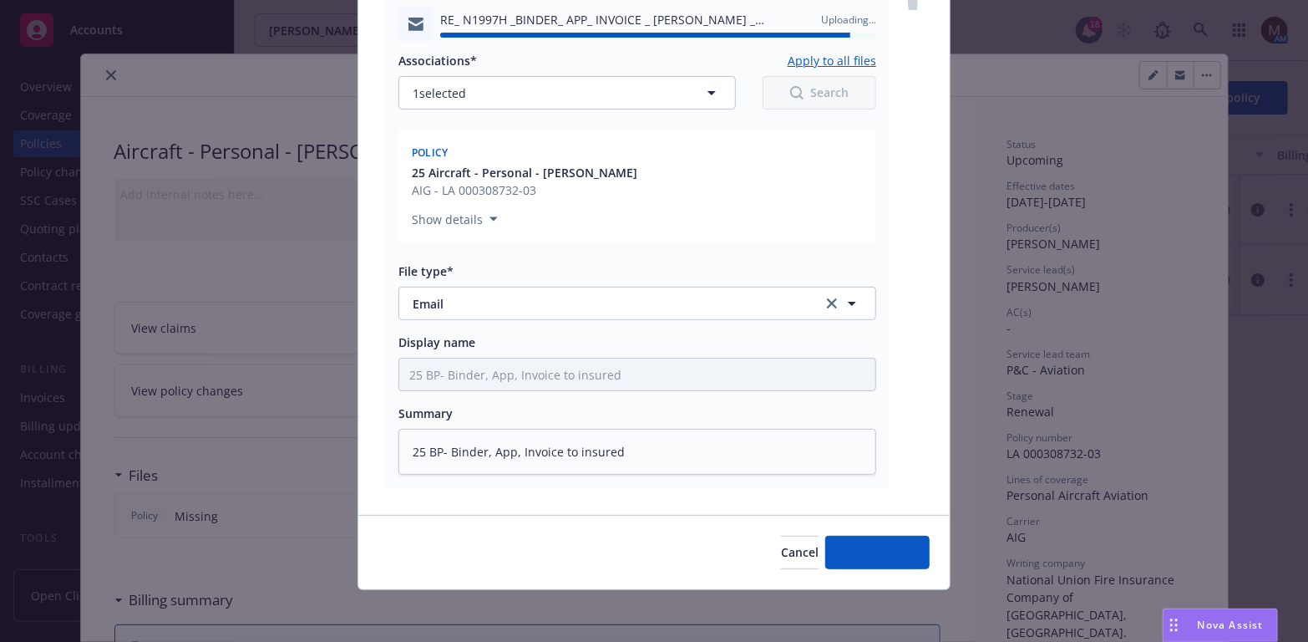
type textarea "x"
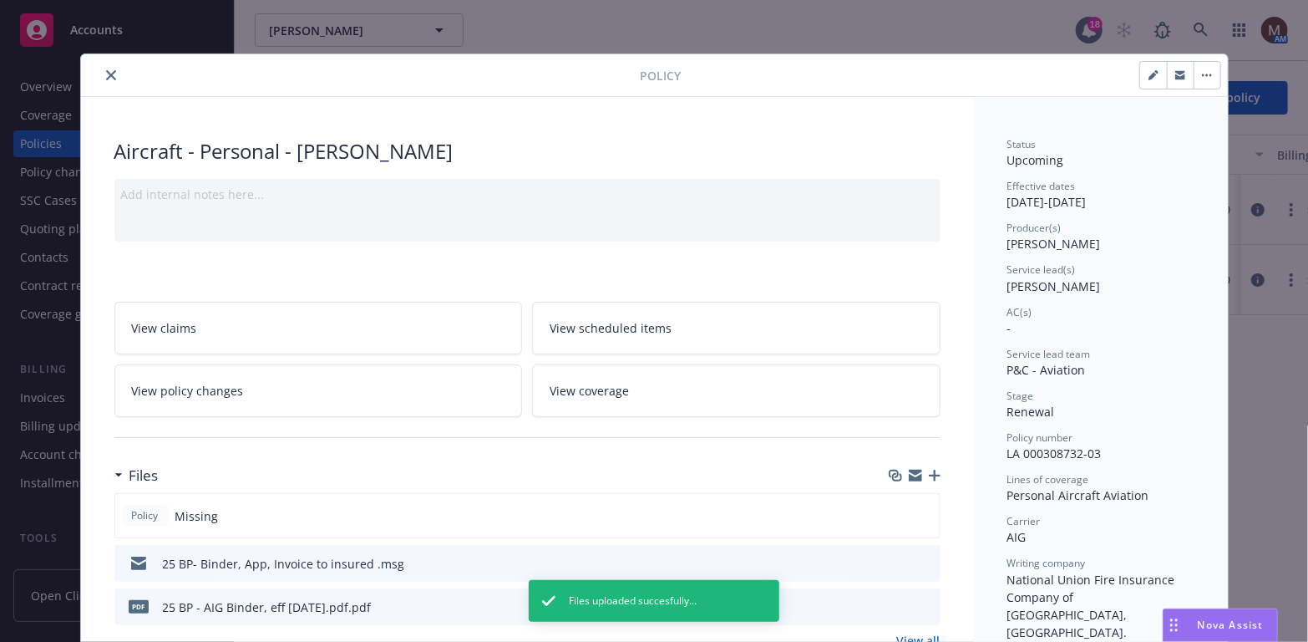
click at [104, 65] on div at bounding box center [364, 75] width 553 height 20
click at [106, 71] on icon "close" at bounding box center [111, 75] width 10 height 10
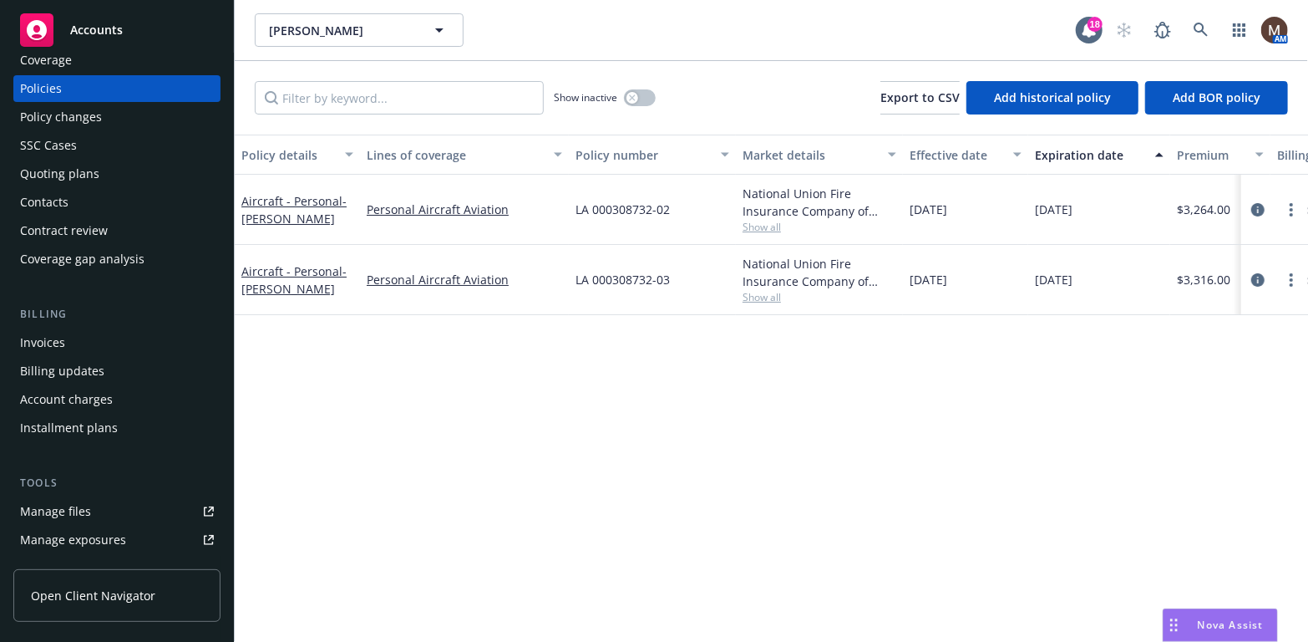
scroll to position [84, 0]
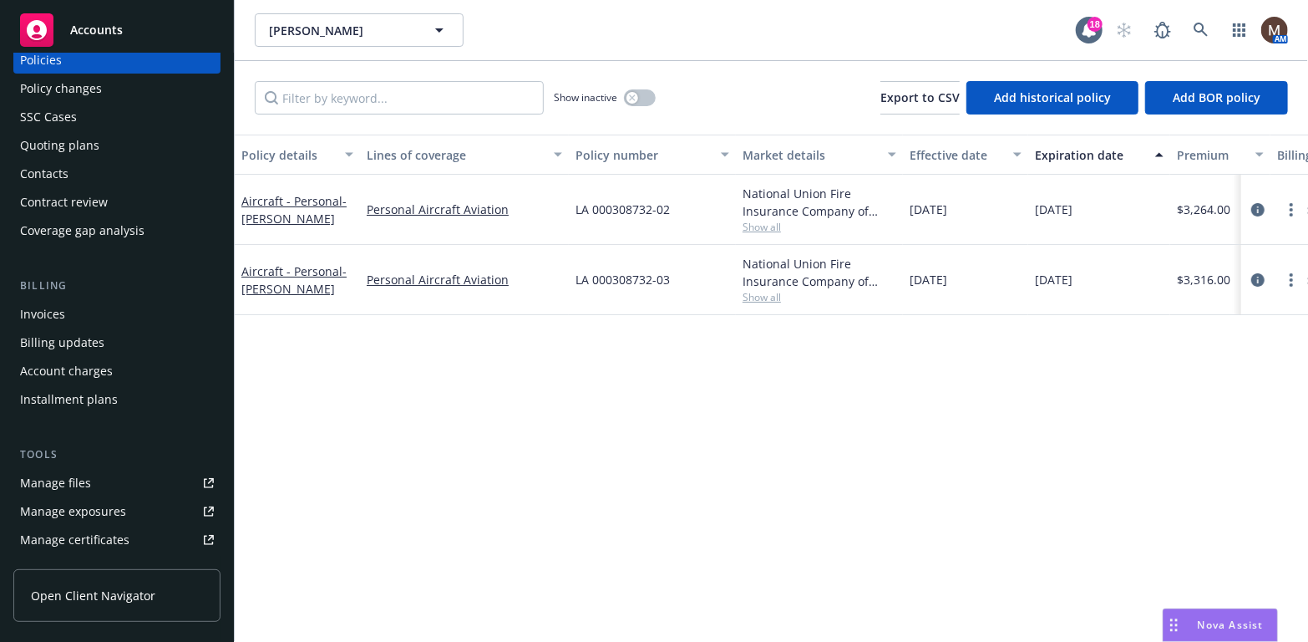
click at [66, 480] on div "Manage files" at bounding box center [55, 483] width 71 height 27
